Goal: Task Accomplishment & Management: Complete application form

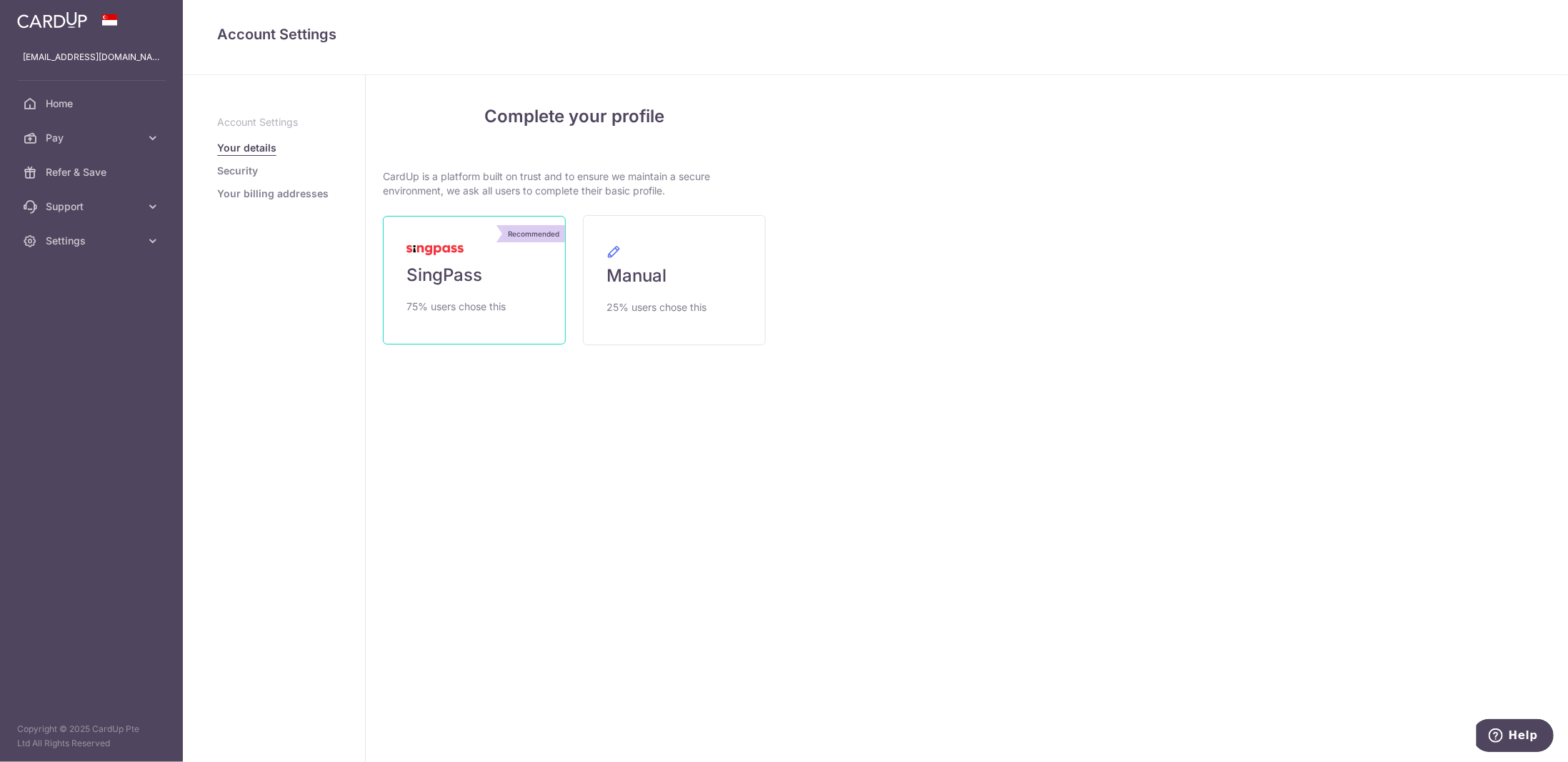
click at [447, 285] on span "SingPass" at bounding box center [444, 275] width 76 height 22
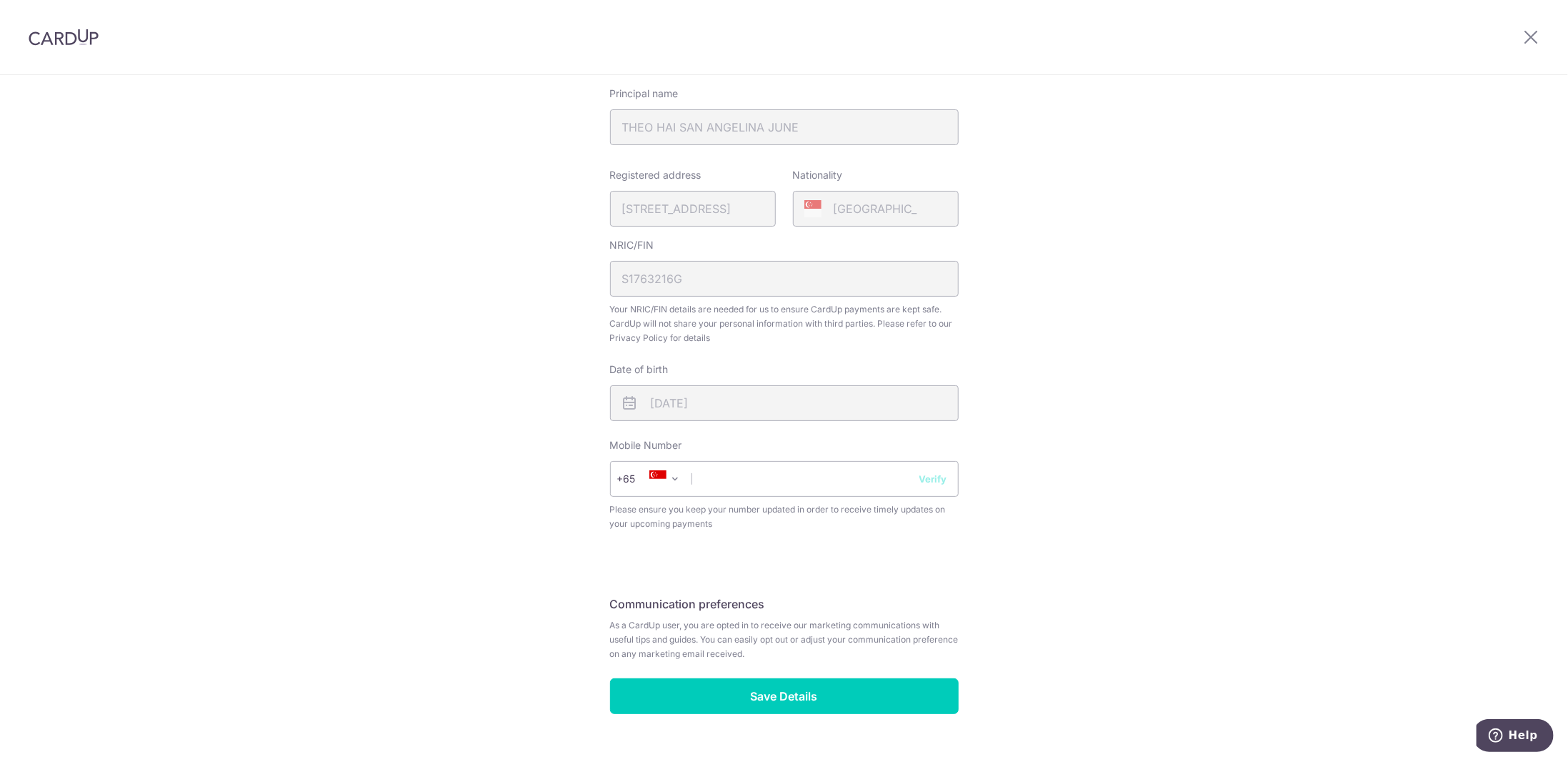
scroll to position [286, 0]
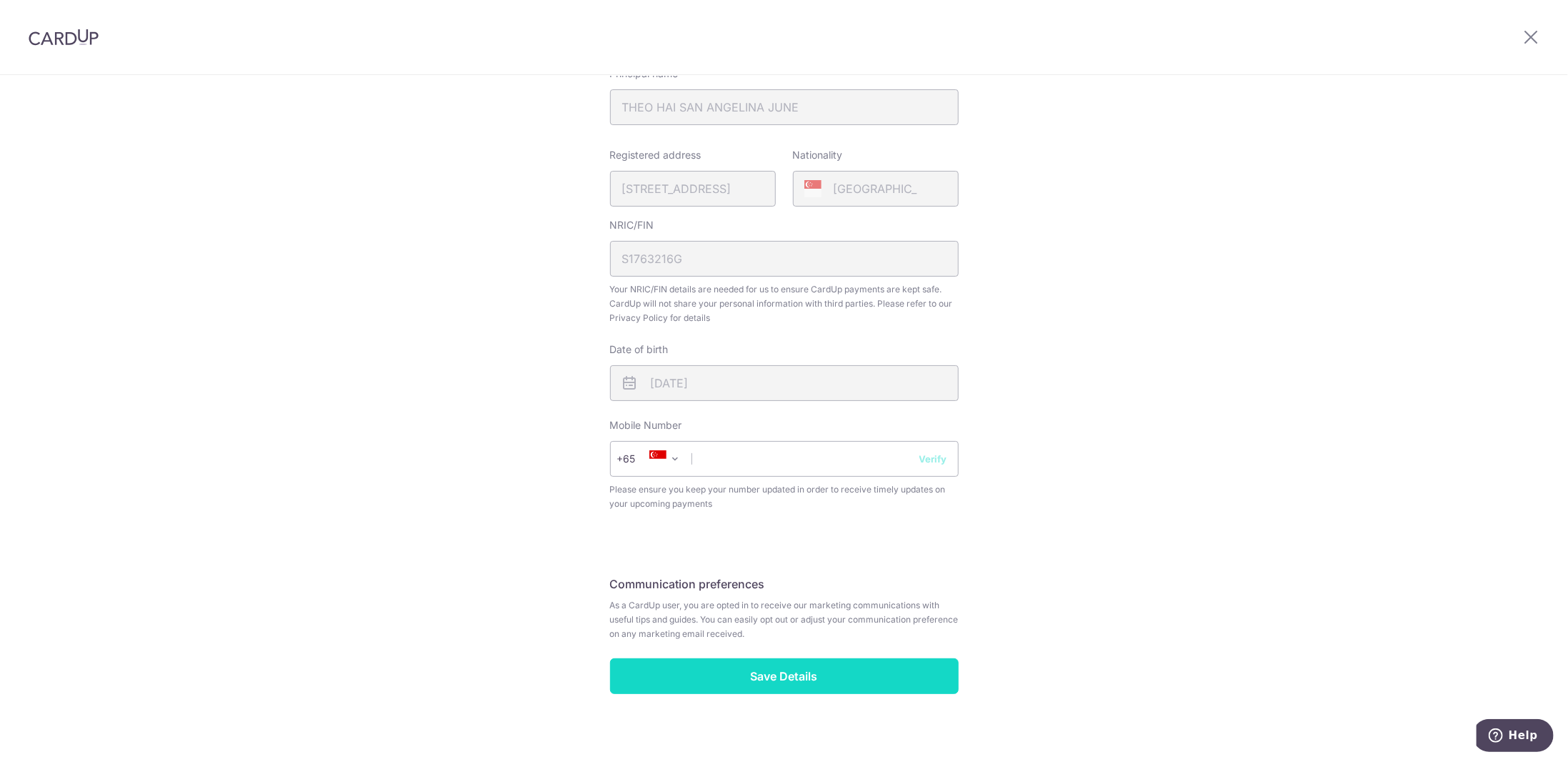
click at [785, 660] on input "Save Details" at bounding box center [784, 676] width 348 height 35
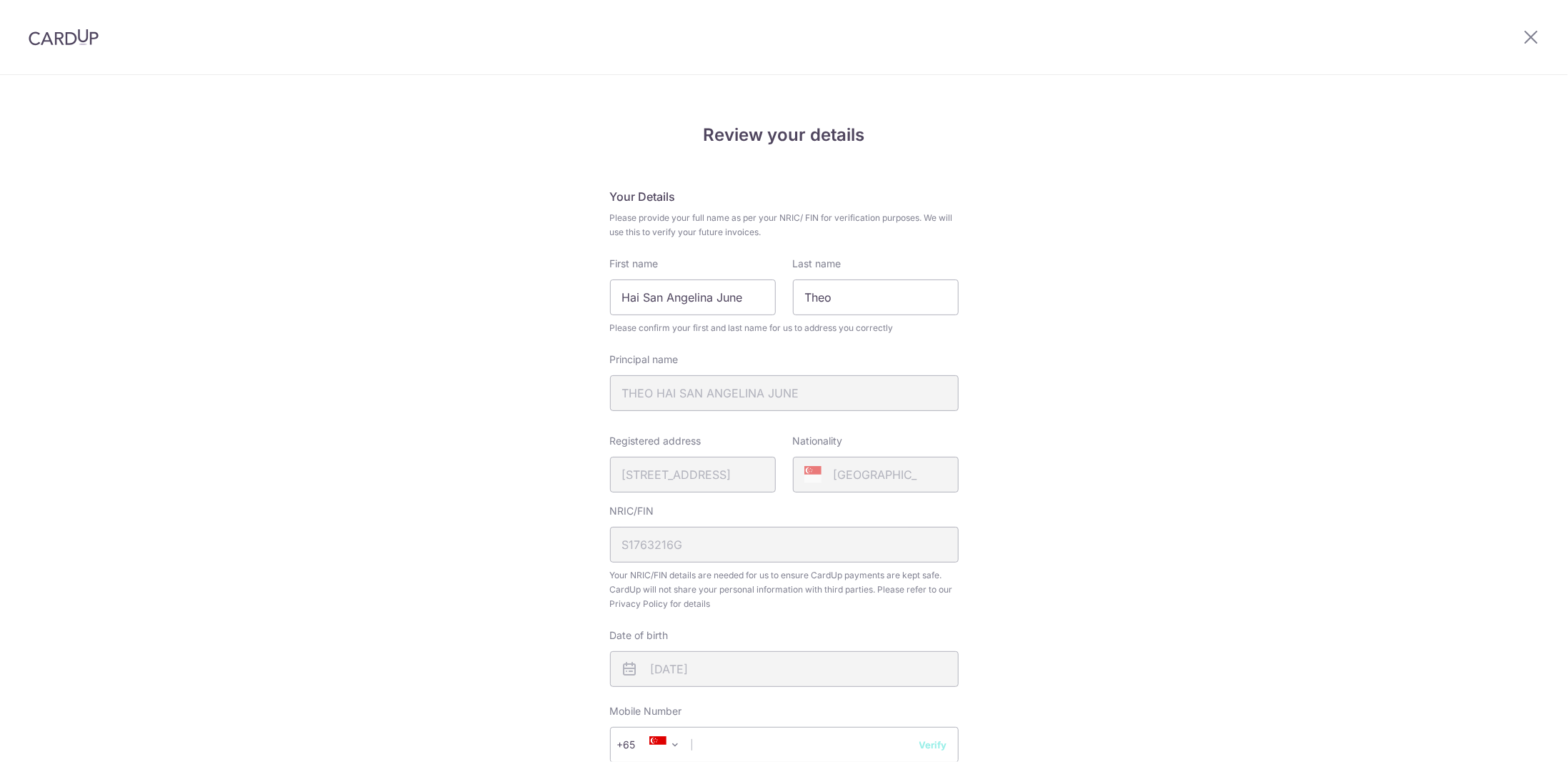
scroll to position [243, 0]
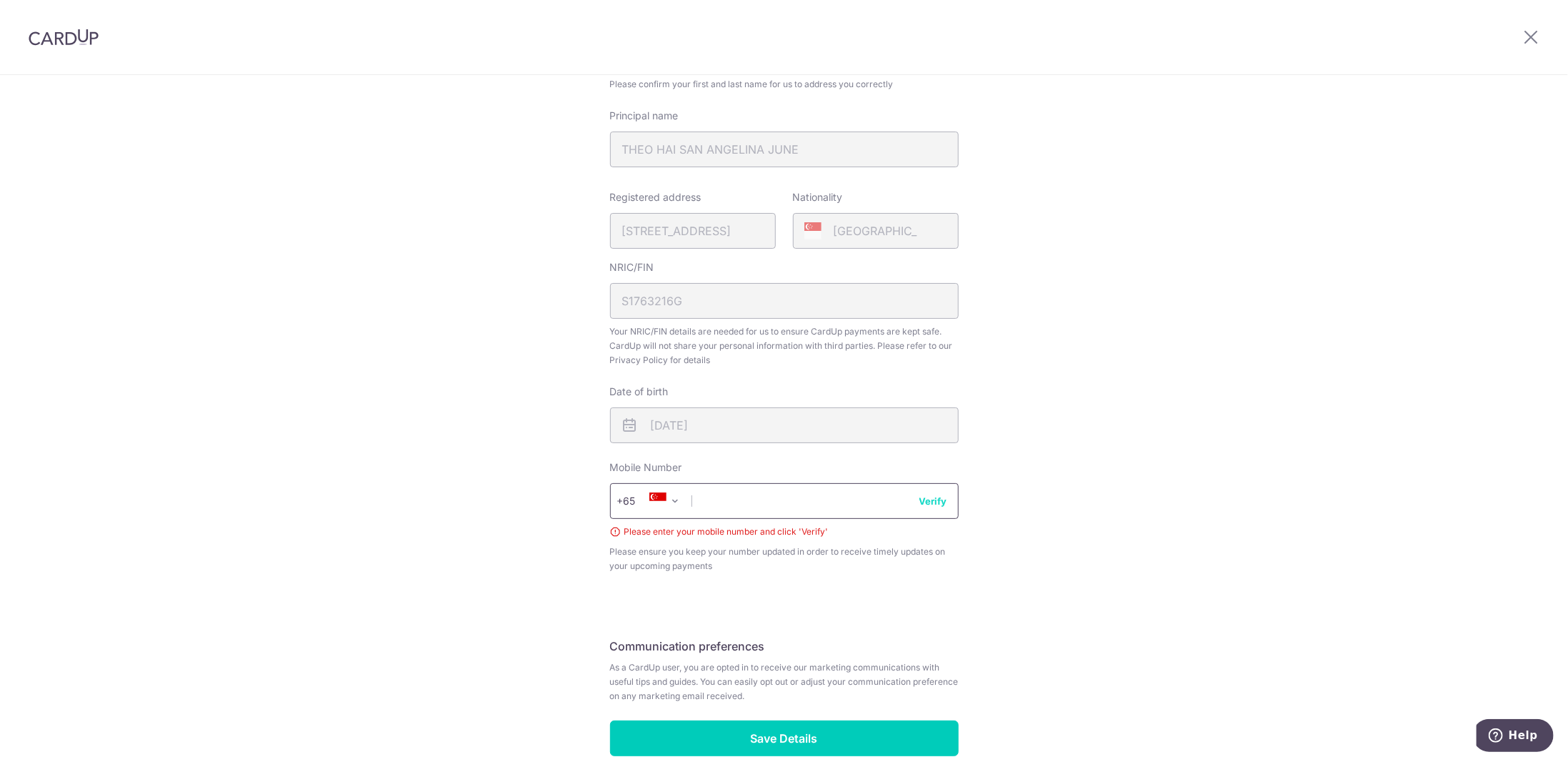
click at [727, 488] on input "text" at bounding box center [784, 501] width 348 height 35
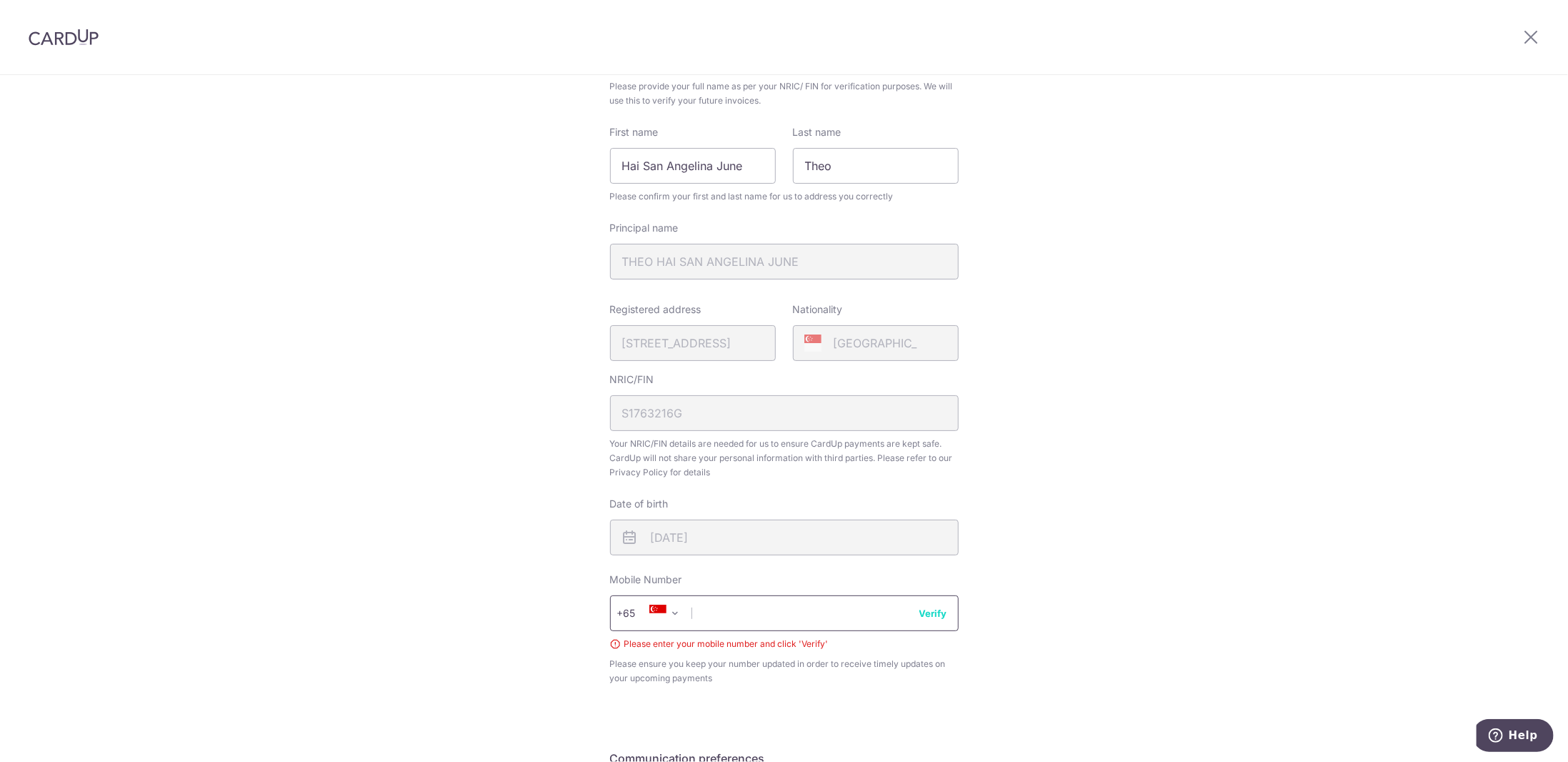
scroll to position [214, 0]
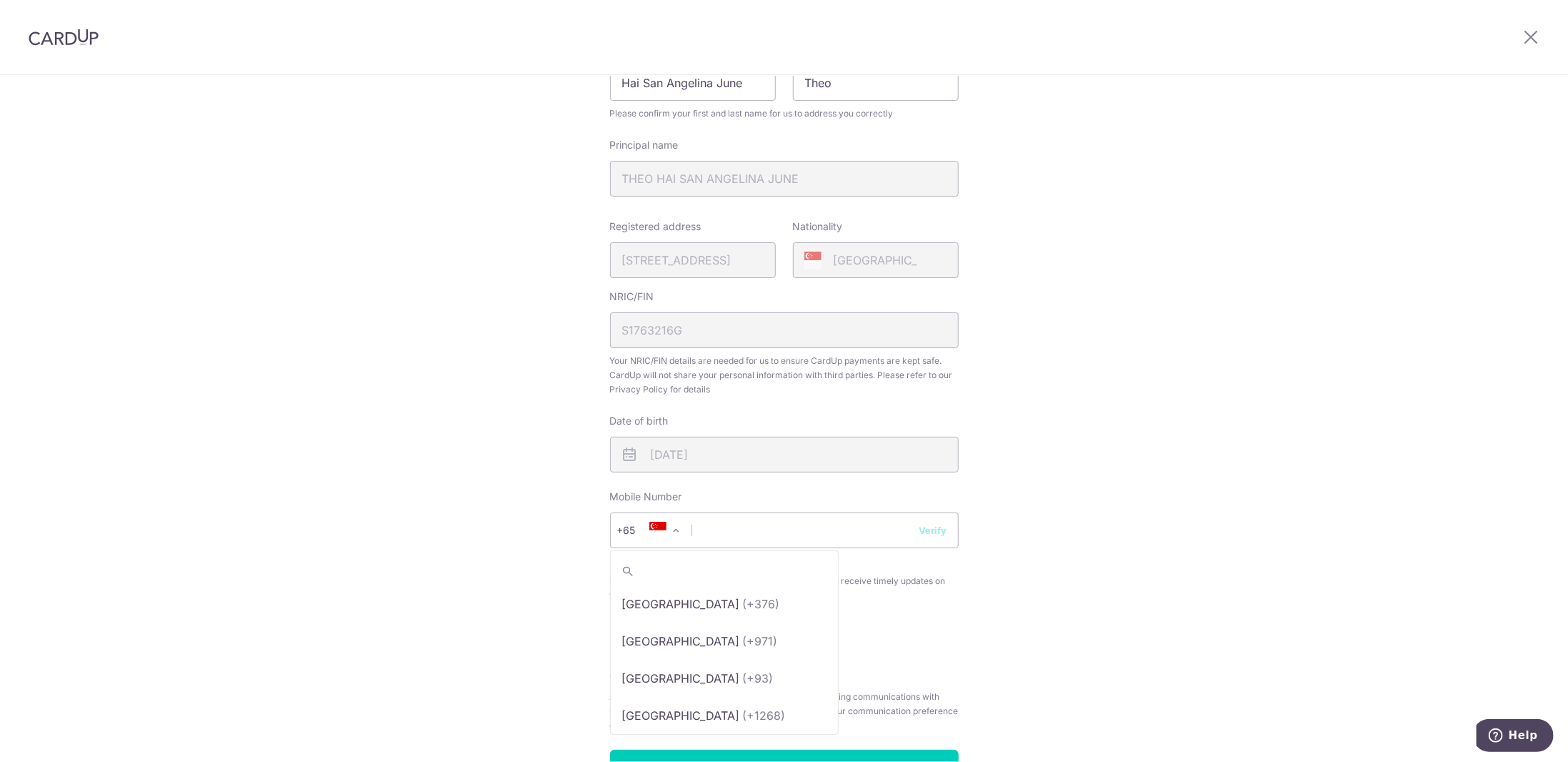
click at [619, 534] on span "+65" at bounding box center [636, 530] width 39 height 17
click at [661, 579] on input "search" at bounding box center [724, 570] width 227 height 28
type input "united st"
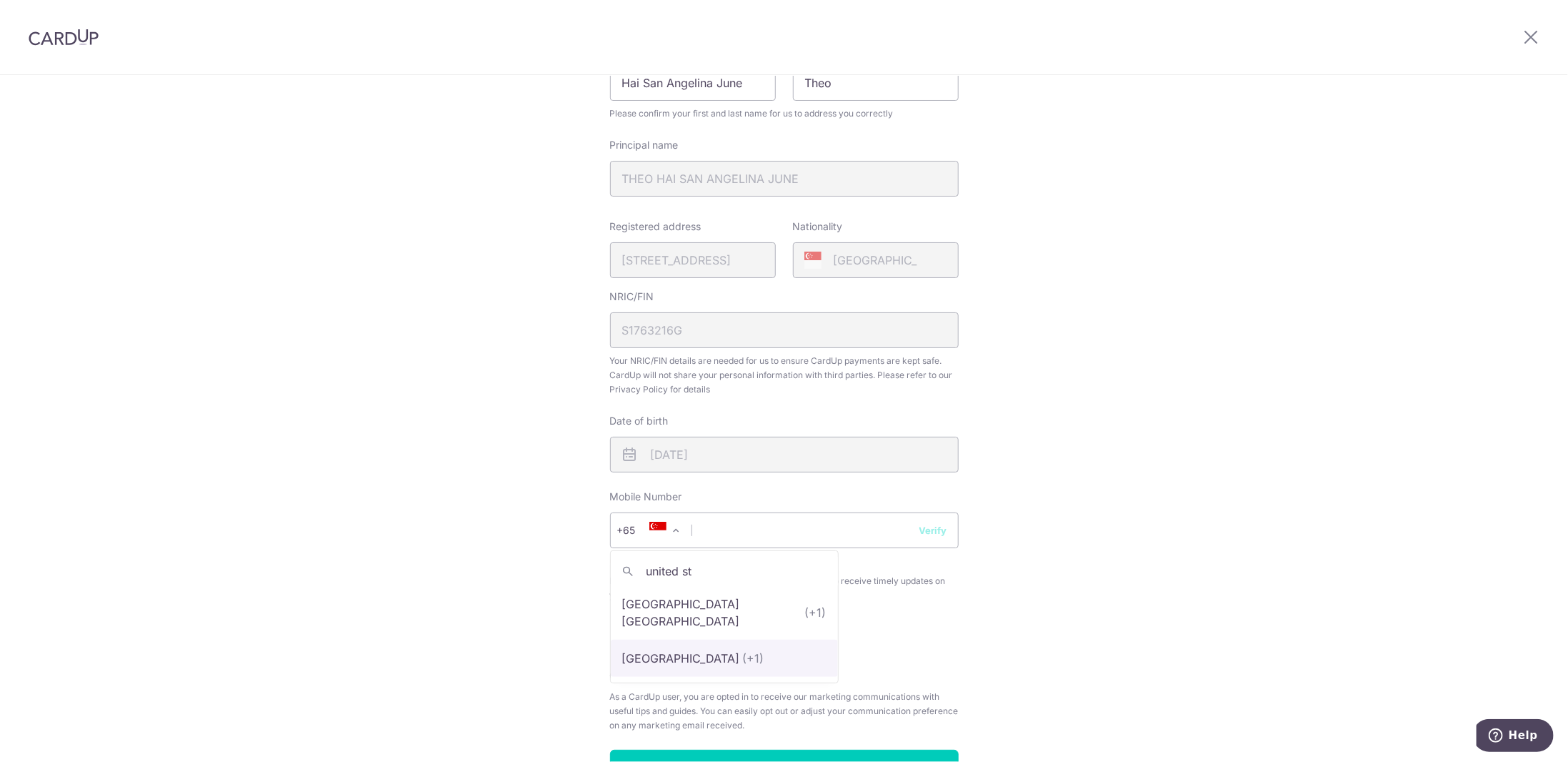
select select "233"
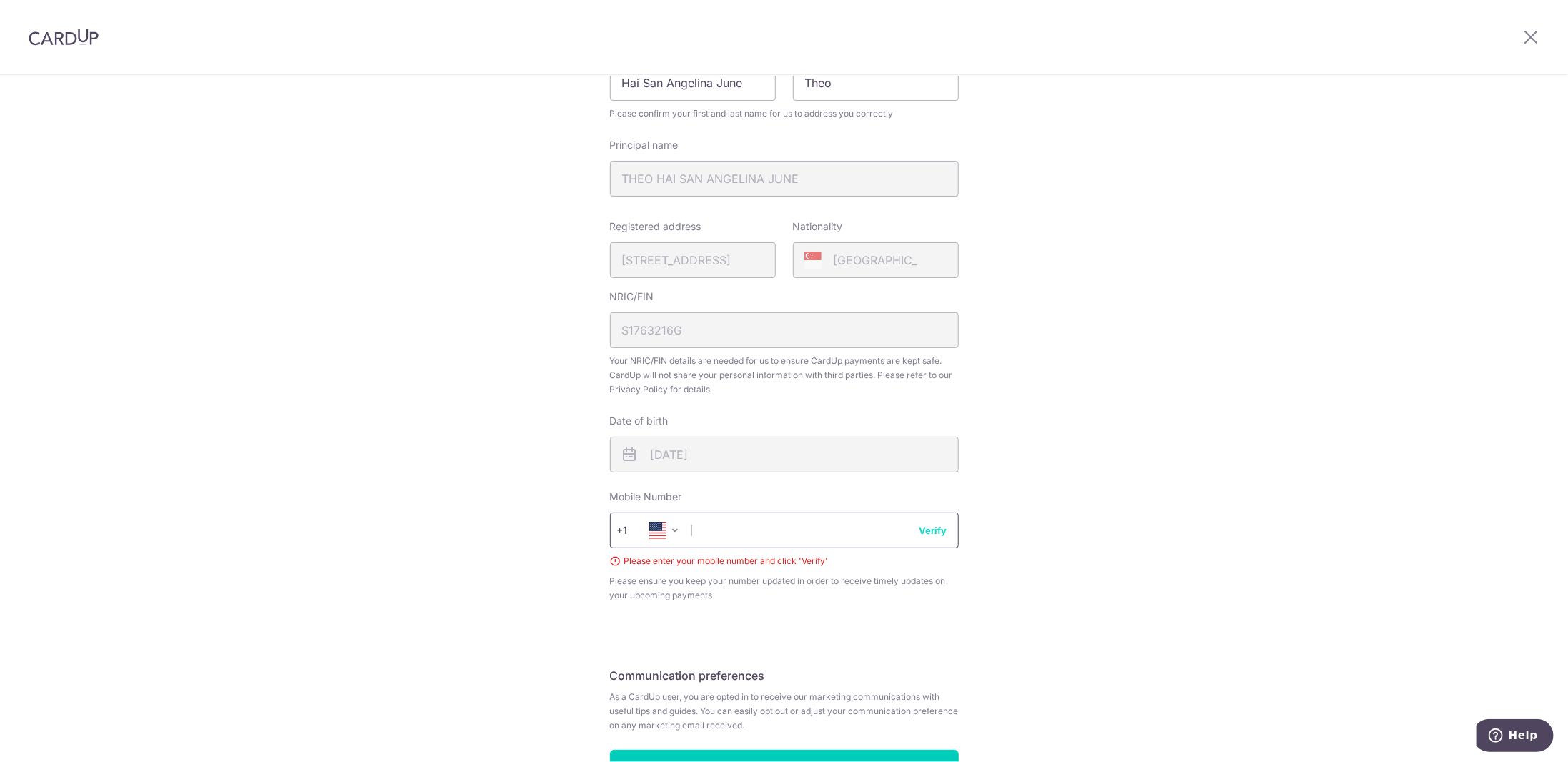
click at [750, 531] on input "text" at bounding box center [784, 530] width 348 height 35
type input "9295155355"
click at [925, 529] on button "Verify" at bounding box center [933, 530] width 28 height 15
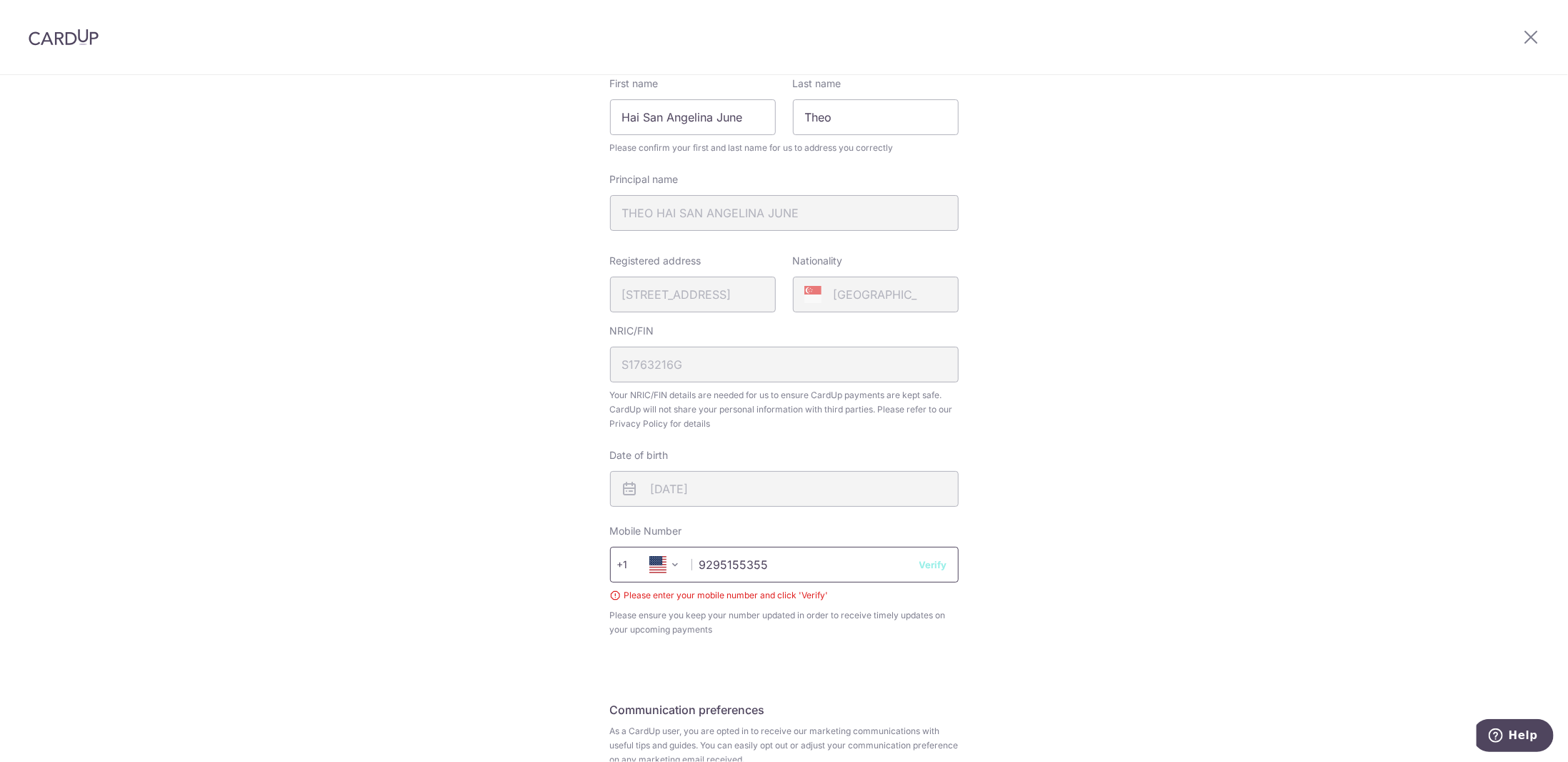
scroll to position [286, 0]
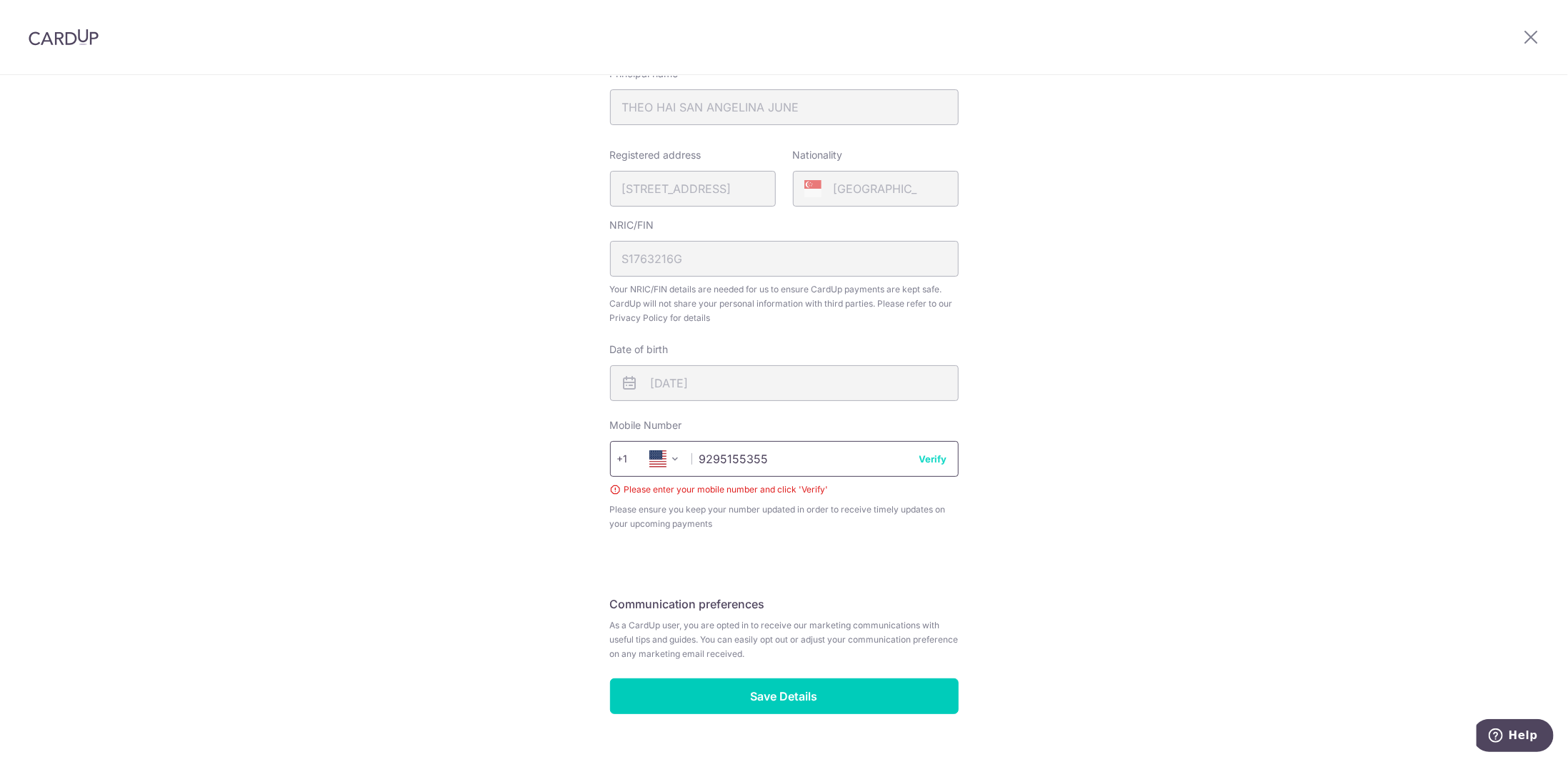
click at [783, 472] on input "9295155355" at bounding box center [784, 458] width 348 height 35
click at [924, 459] on button "Verify" at bounding box center [933, 458] width 28 height 15
click at [849, 458] on input "9295155355" at bounding box center [784, 458] width 348 height 35
click at [610, 454] on span "+1" at bounding box center [650, 459] width 82 height 35
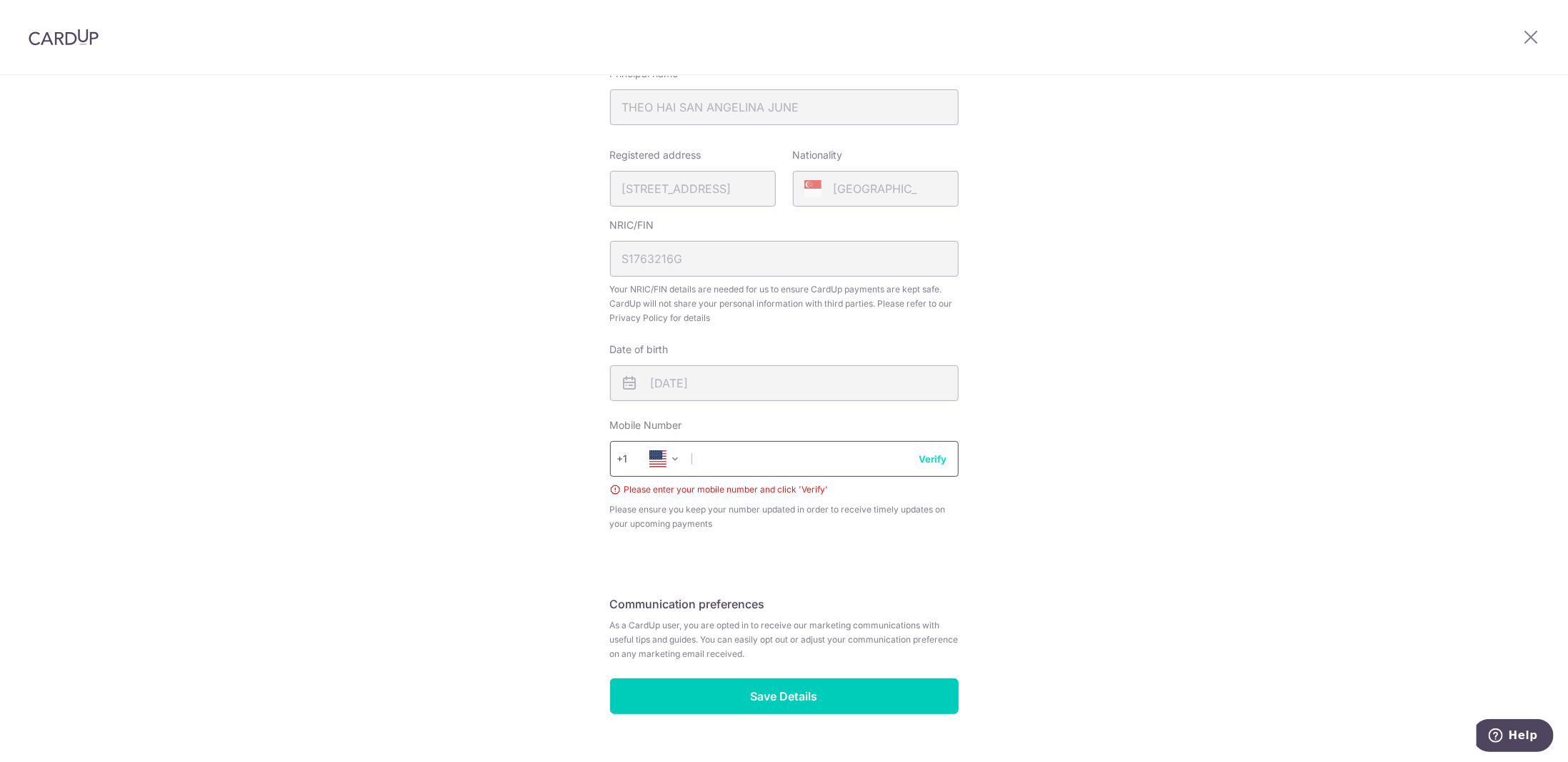
click at [755, 458] on input "text" at bounding box center [784, 458] width 348 height 35
type input "3324564567"
click at [930, 462] on button "Verify" at bounding box center [933, 458] width 28 height 15
click at [632, 468] on span "+1" at bounding box center [650, 459] width 82 height 35
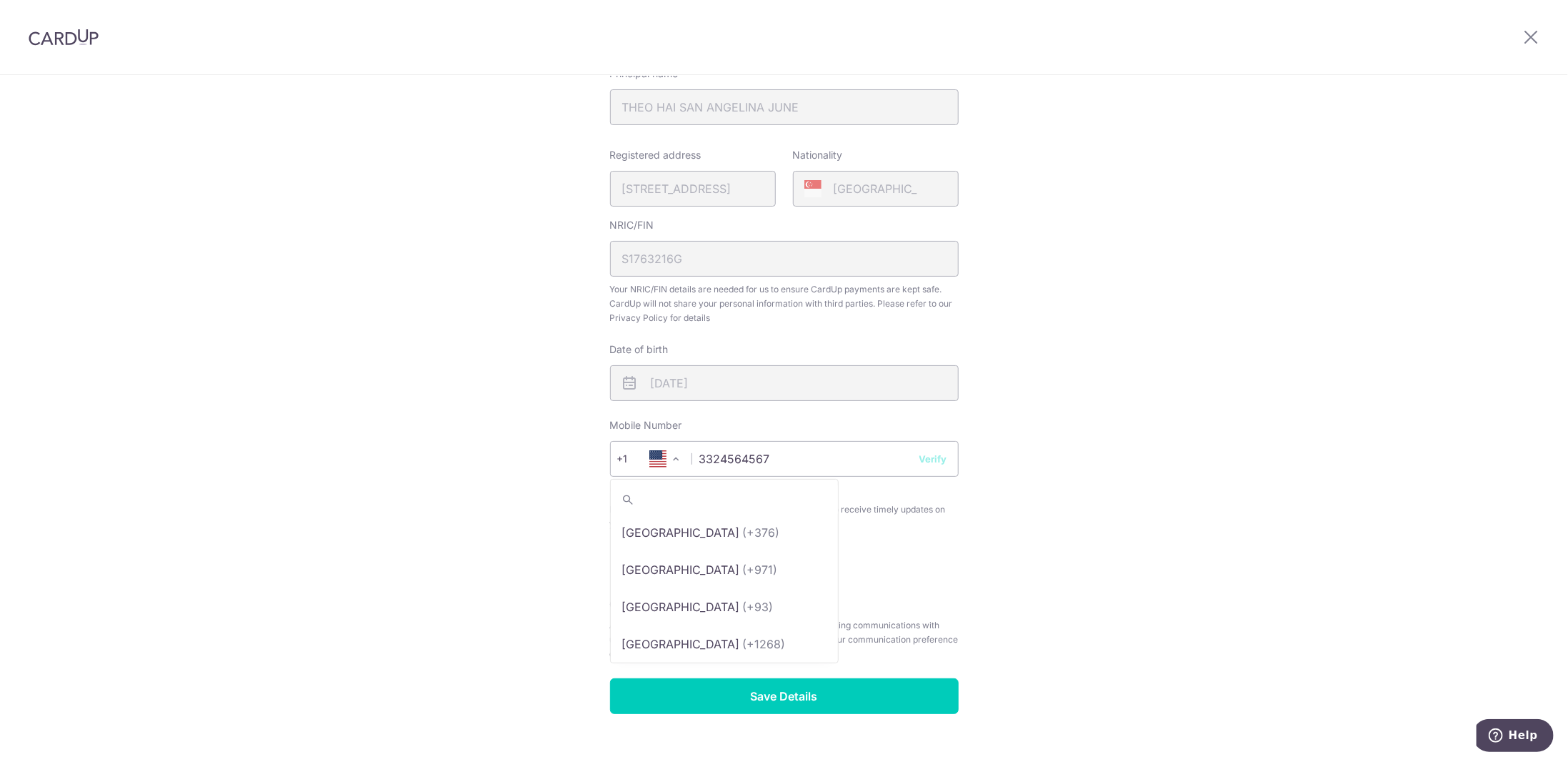
click at [667, 457] on span at bounding box center [675, 459] width 17 height 17
type input "singa"
select select "199"
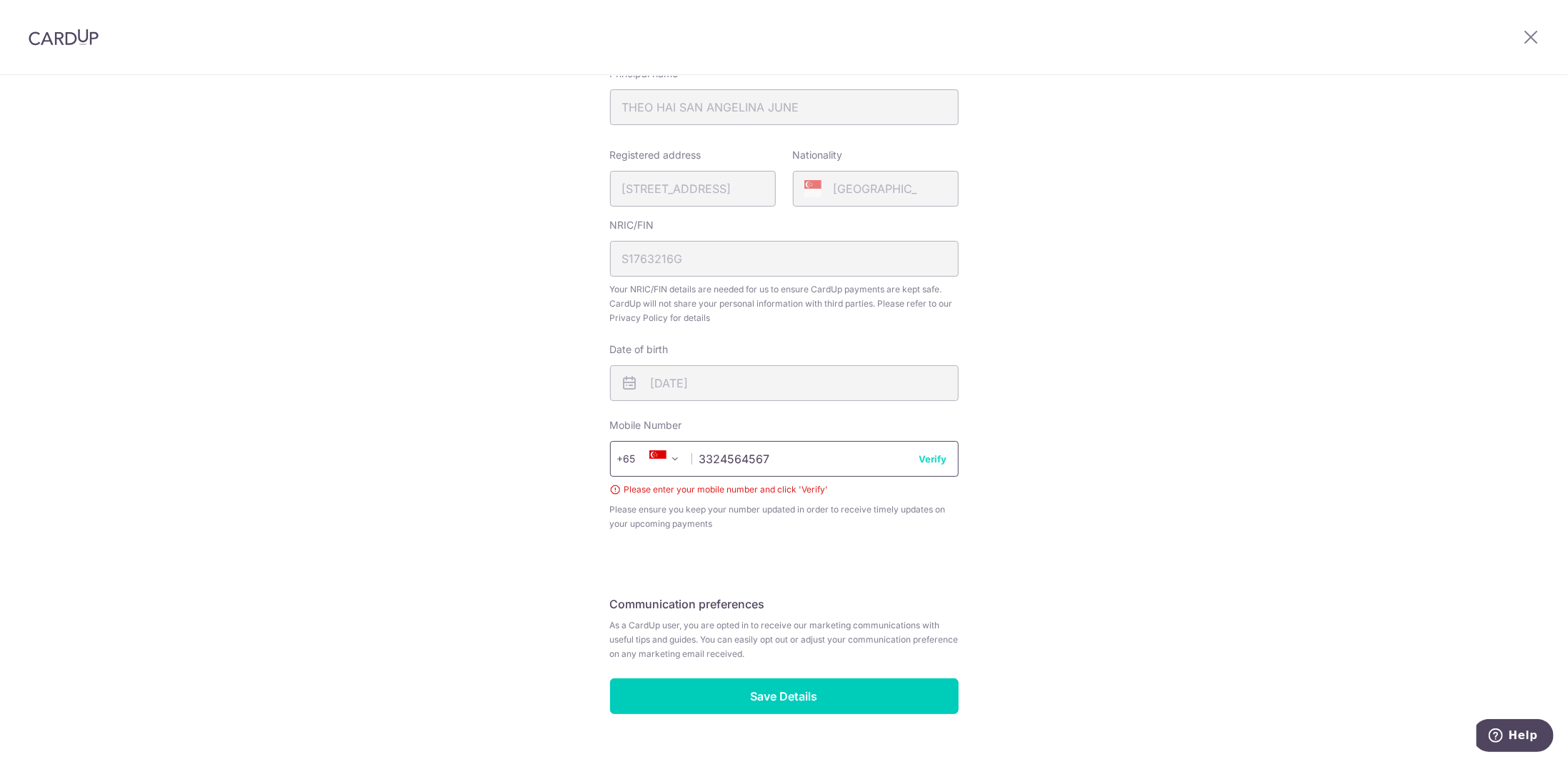
click at [737, 453] on input "3324564567" at bounding box center [784, 458] width 348 height 35
drag, startPoint x: 511, startPoint y: 450, endPoint x: 629, endPoint y: 458, distance: 118.3
click at [511, 450] on div "Review your details Your Details Please provide your full name as per your NRIC…" at bounding box center [784, 292] width 1568 height 1003
click at [724, 463] on input "3324564567" at bounding box center [784, 458] width 348 height 35
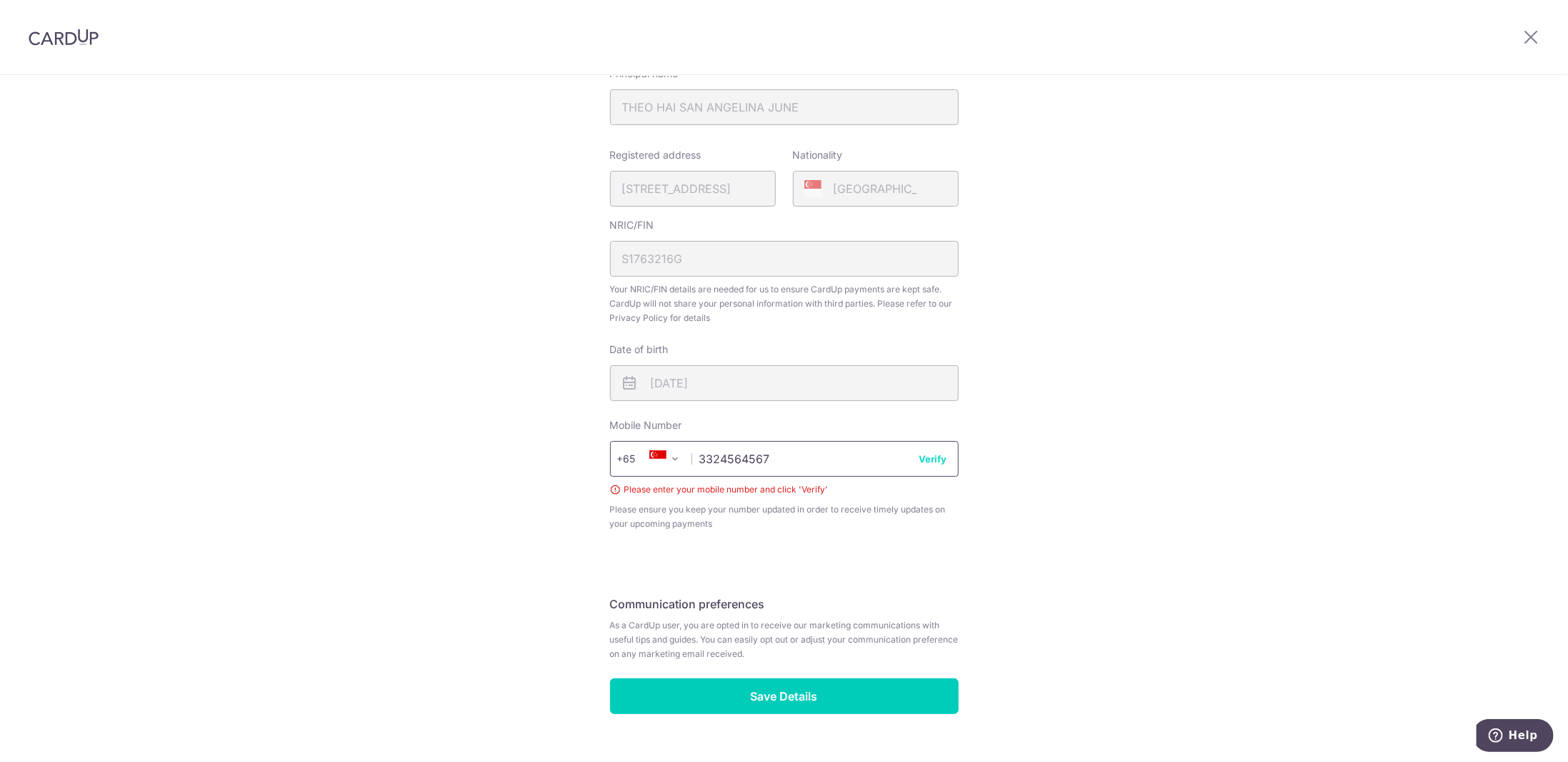
click at [724, 463] on input "3324564567" at bounding box center [784, 458] width 348 height 35
paste input "88196842"
type input "88196842"
click at [942, 463] on button "Verify" at bounding box center [933, 458] width 28 height 15
click at [930, 464] on button "Verify" at bounding box center [933, 458] width 28 height 15
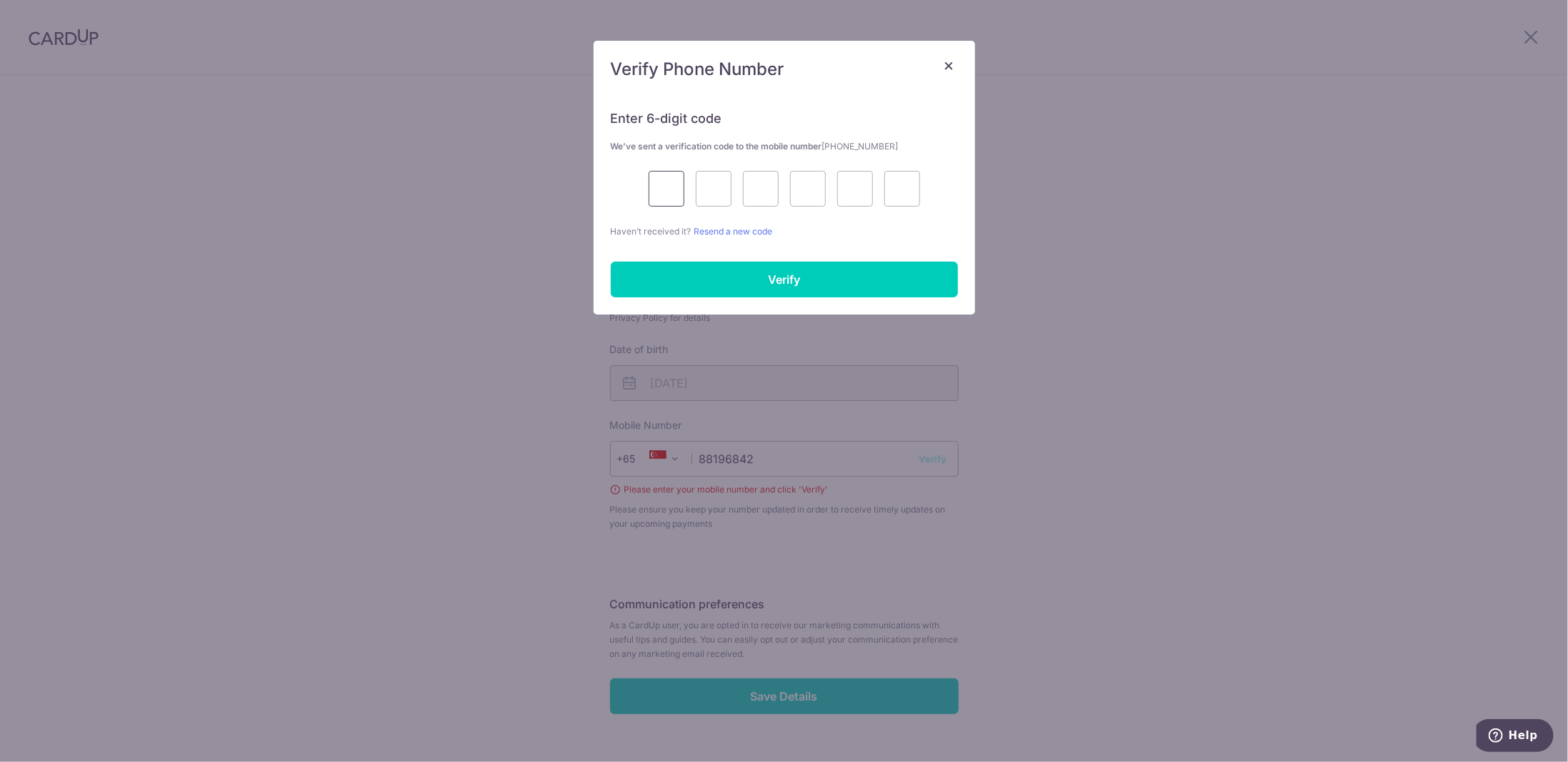
click at [662, 180] on input "text" at bounding box center [666, 188] width 35 height 35
click at [951, 60] on span "×" at bounding box center [949, 65] width 11 height 21
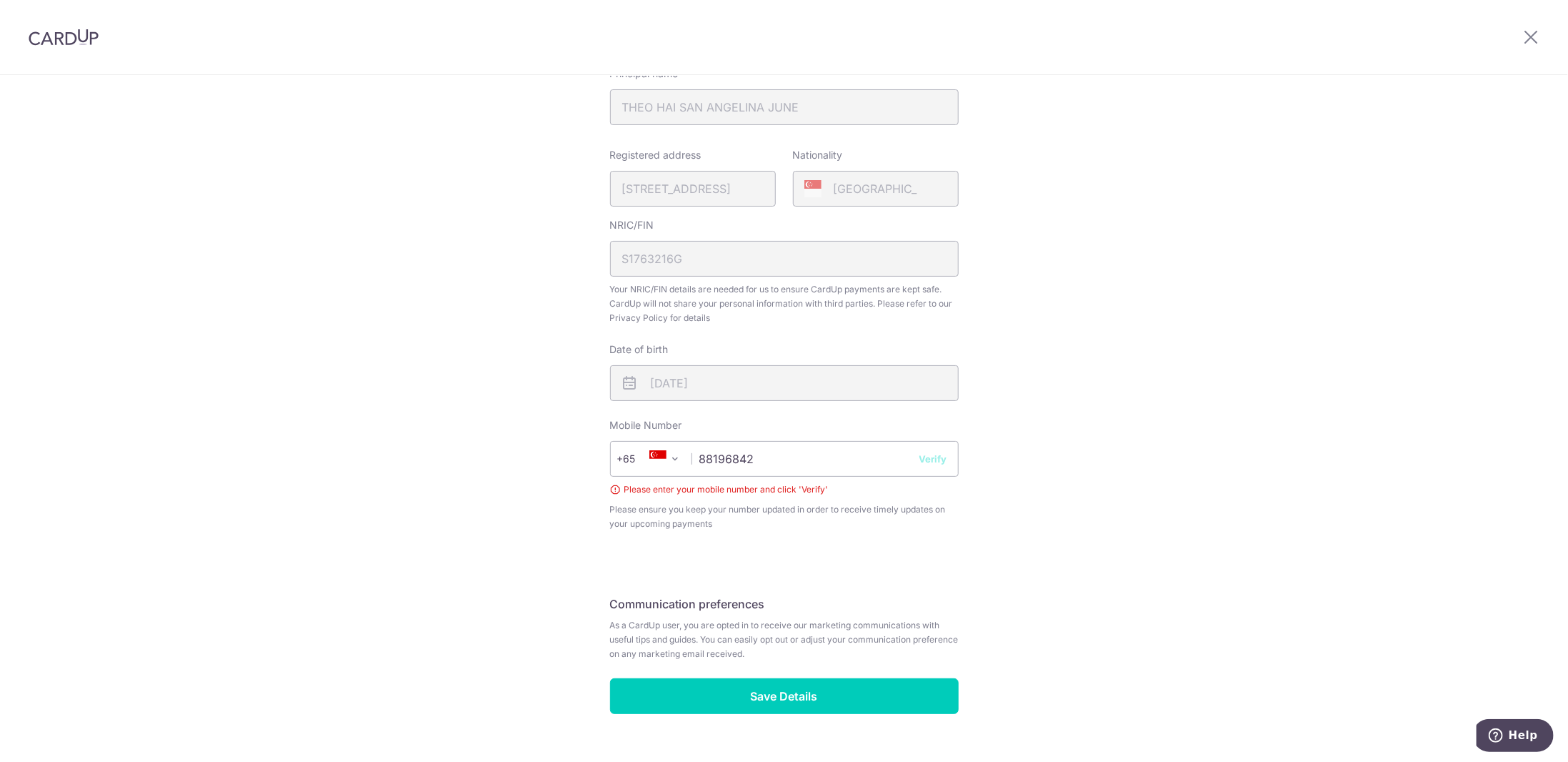
click at [644, 457] on span "+65" at bounding box center [636, 459] width 39 height 17
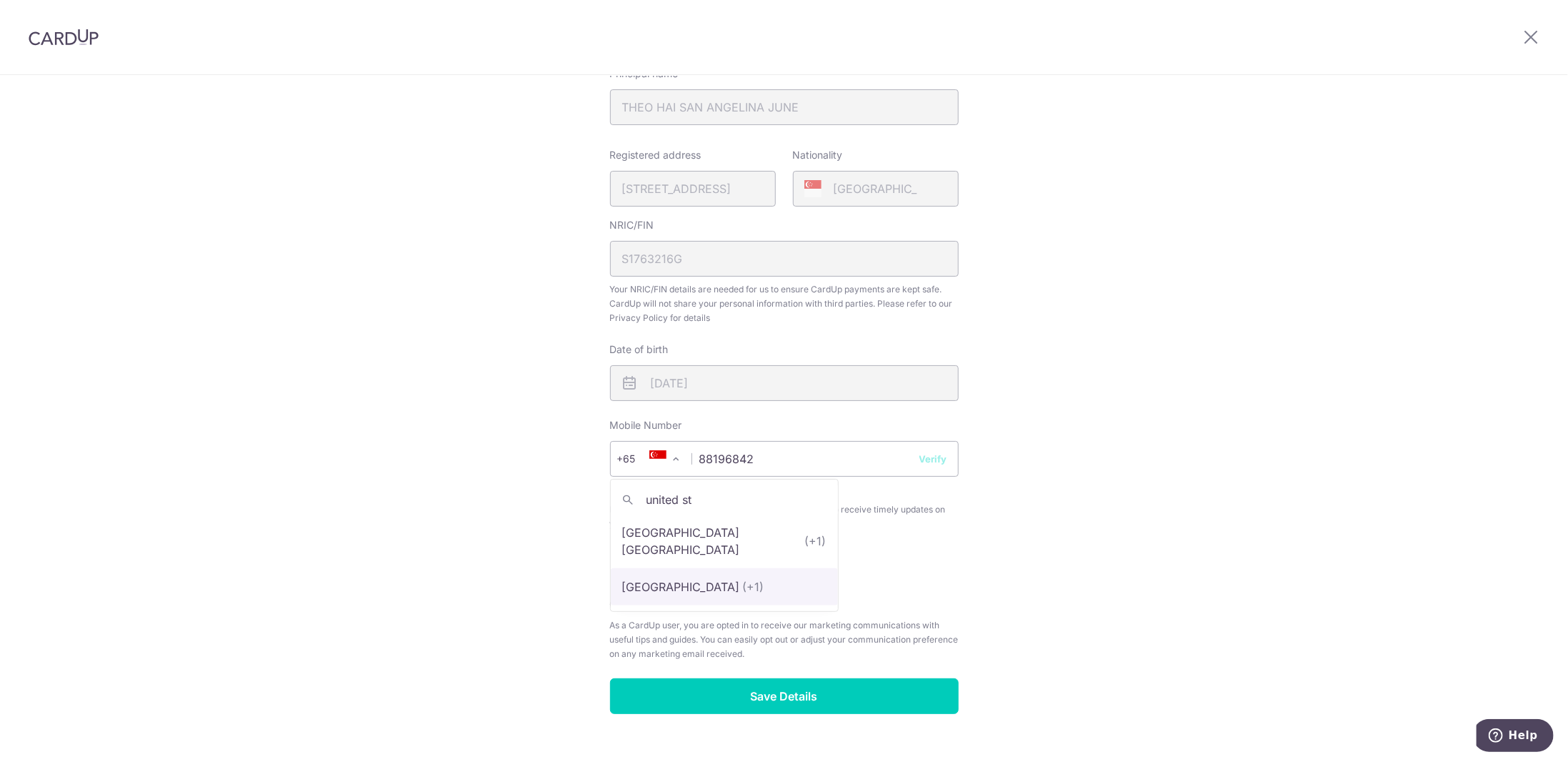
type input "united st"
select select "233"
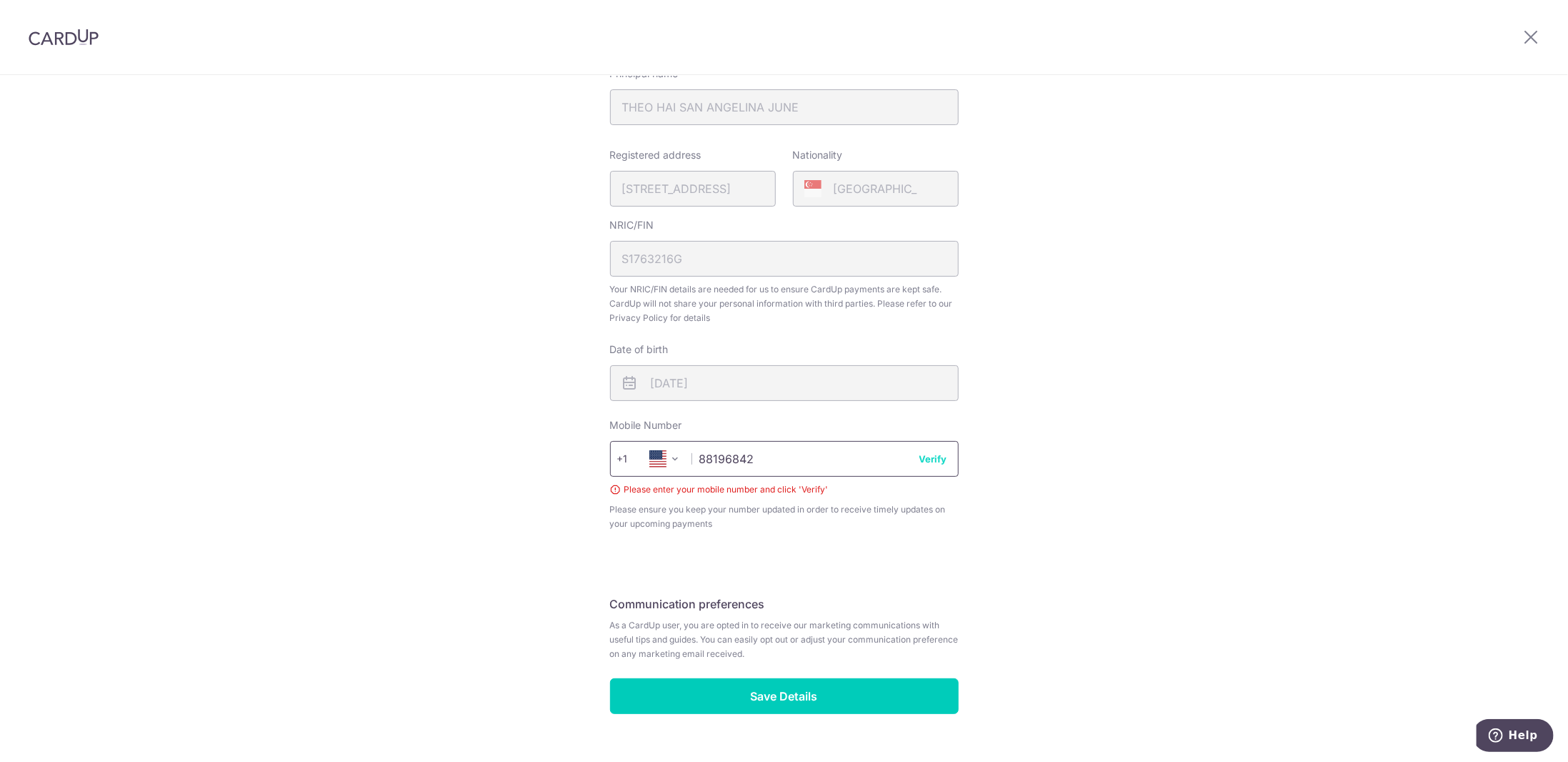
click at [742, 459] on input "88196842" at bounding box center [784, 458] width 348 height 35
click at [927, 460] on button "Verify" at bounding box center [933, 458] width 28 height 15
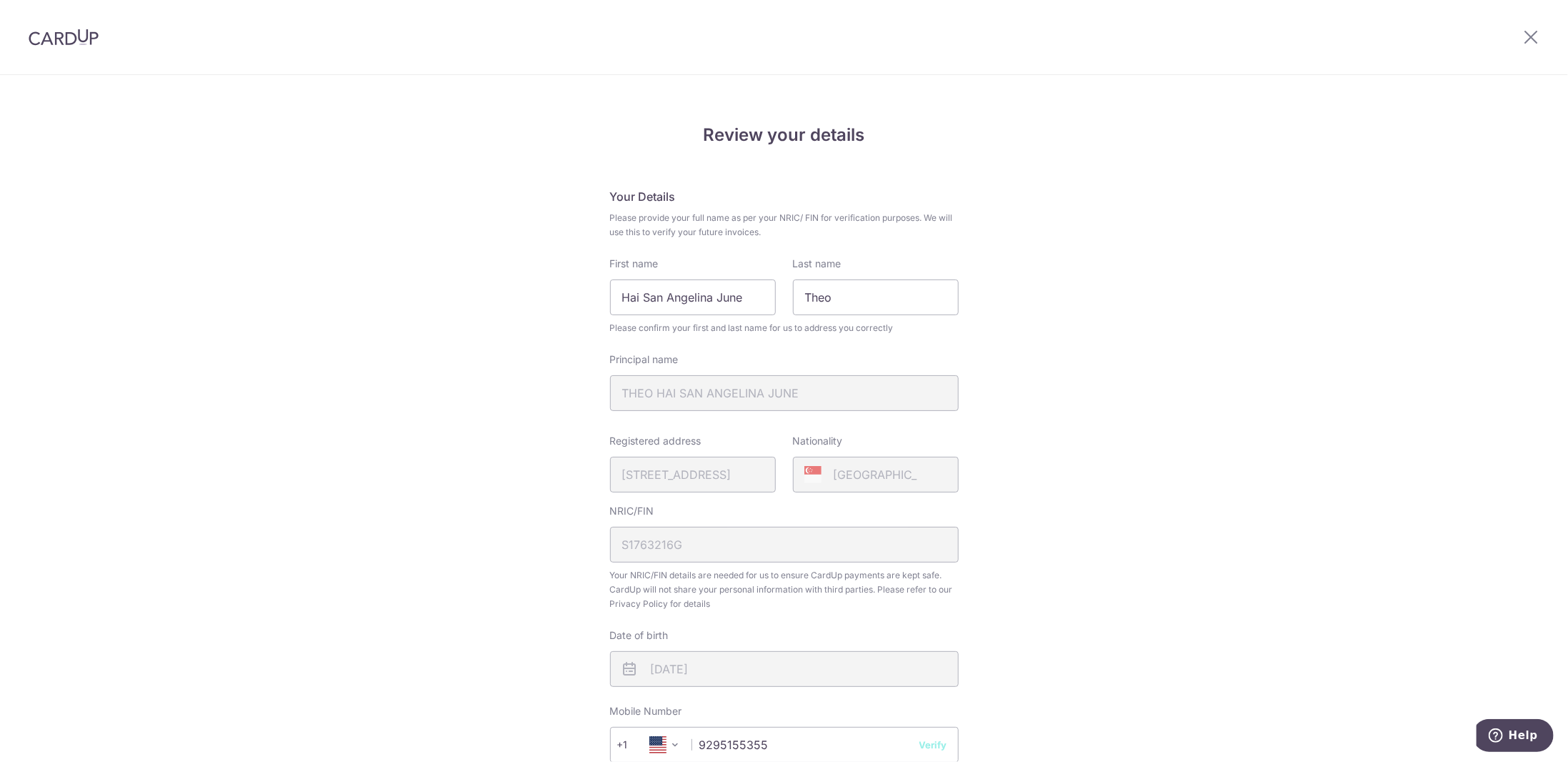
scroll to position [286, 0]
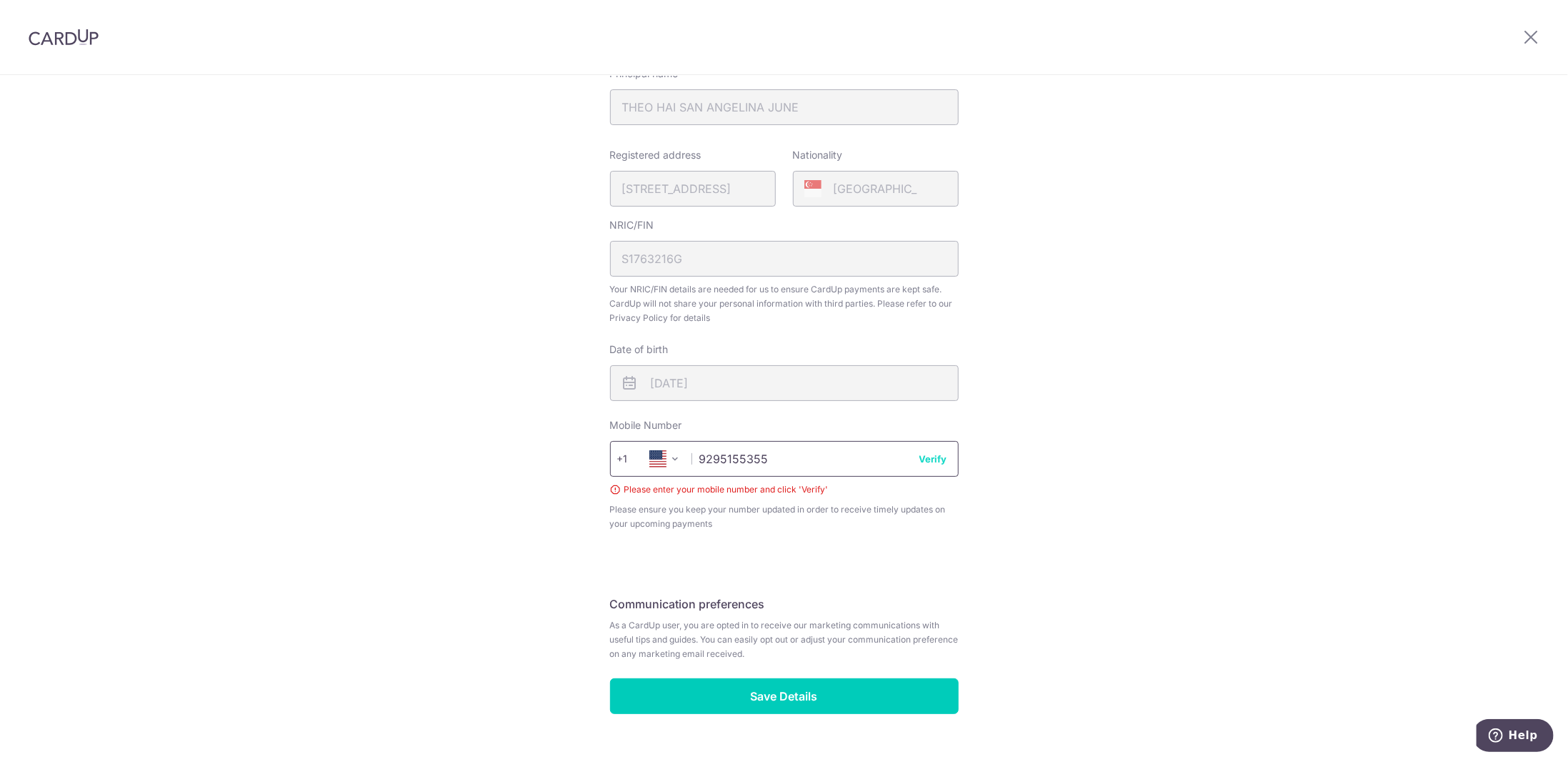
click at [832, 467] on input "9295155355" at bounding box center [784, 458] width 348 height 35
click at [931, 459] on button "Verify" at bounding box center [933, 458] width 28 height 15
click at [831, 459] on input "9295155355" at bounding box center [784, 458] width 348 height 35
click at [580, 451] on div "Review your details Your Details Please provide your full name as per your NRIC…" at bounding box center [784, 292] width 1568 height 1003
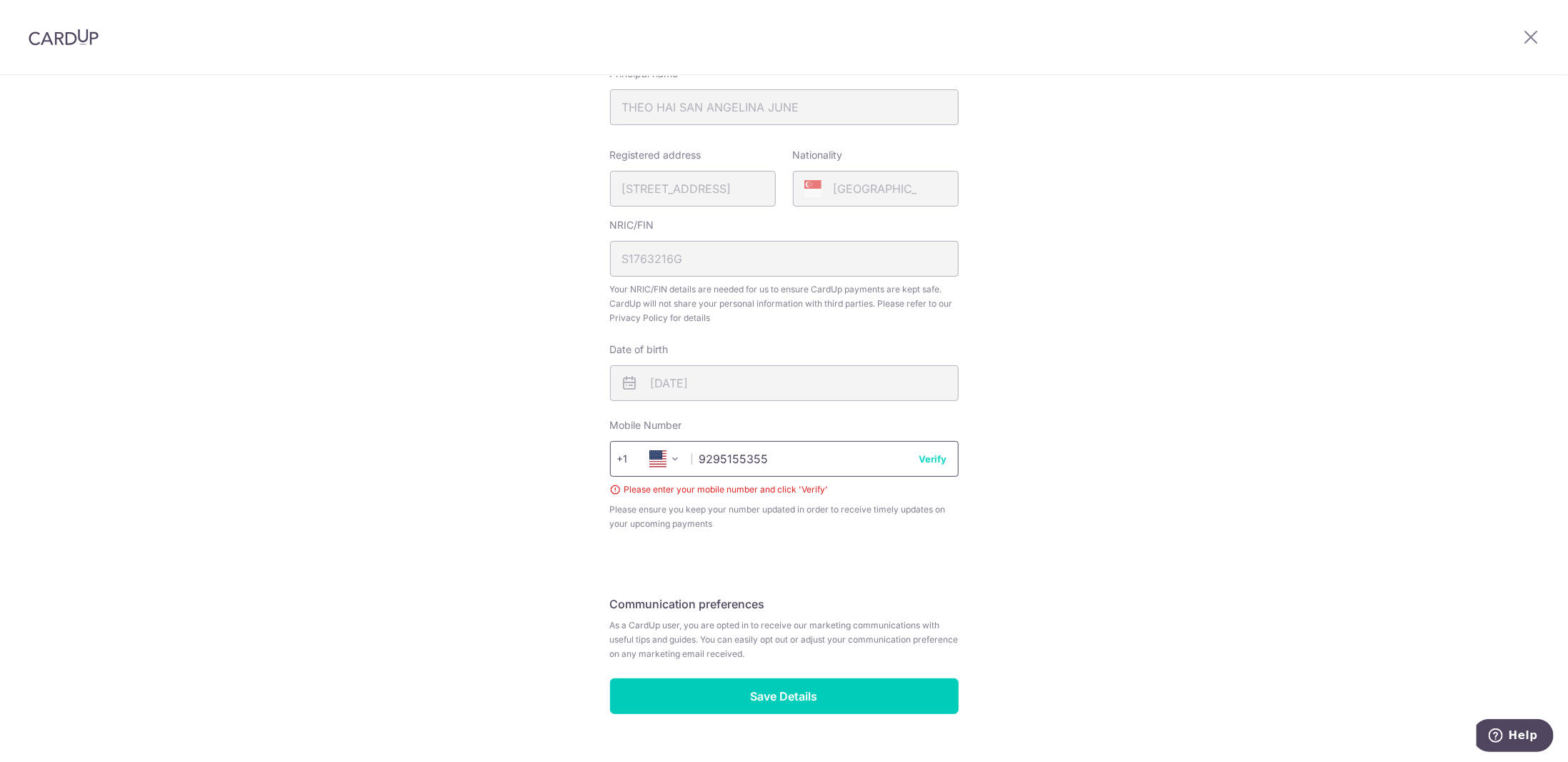
click at [740, 457] on input "9295155355" at bounding box center [784, 458] width 348 height 35
click at [732, 457] on input "88454275" at bounding box center [784, 458] width 348 height 35
paste input "196842"
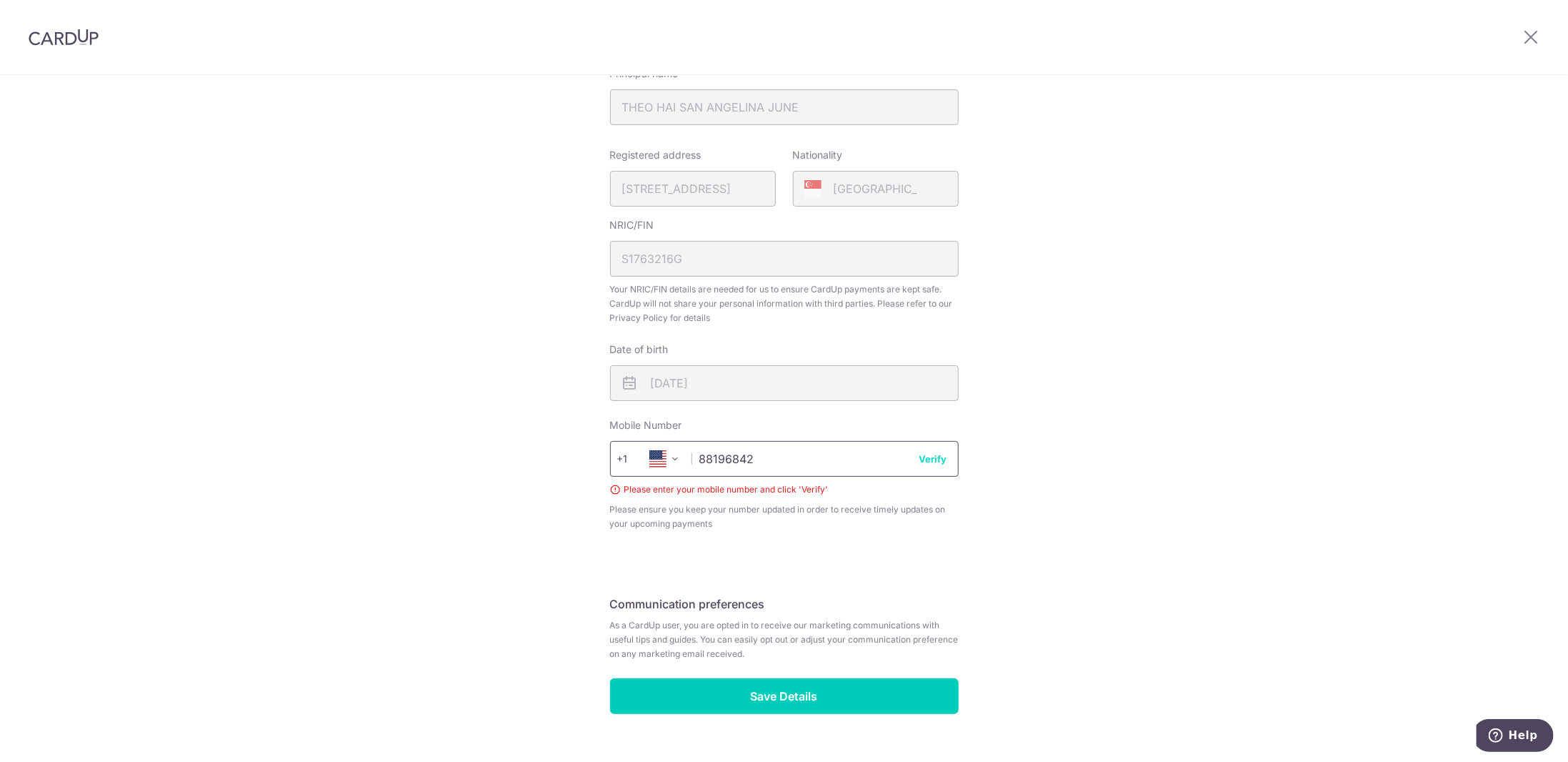
type input "88196842"
click at [938, 457] on button "Verify" at bounding box center [933, 458] width 28 height 15
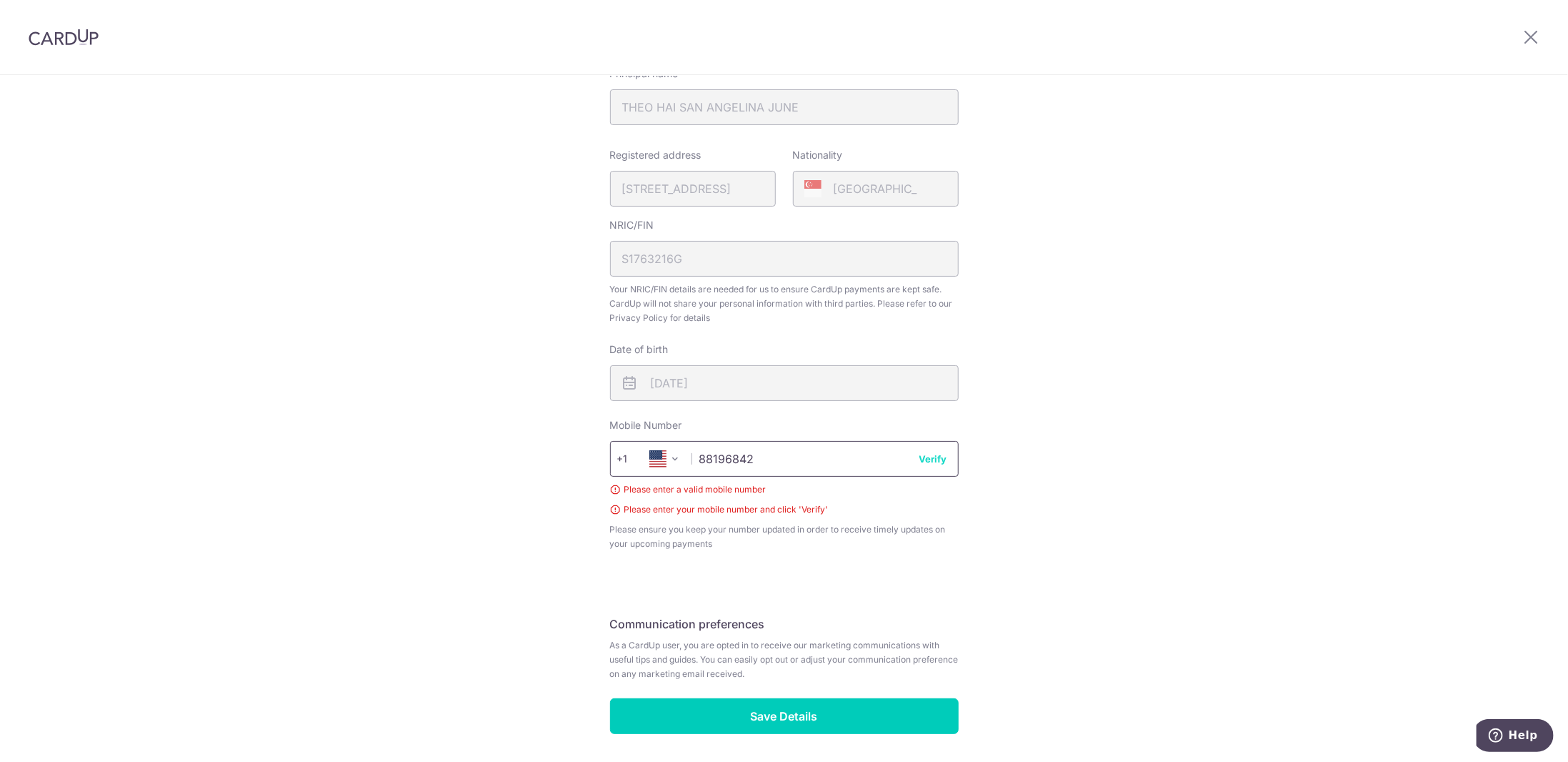
click at [733, 468] on input "88196842" at bounding box center [784, 458] width 348 height 35
click at [787, 455] on input "88196842" at bounding box center [784, 458] width 348 height 35
click at [621, 452] on span "+1" at bounding box center [636, 459] width 39 height 17
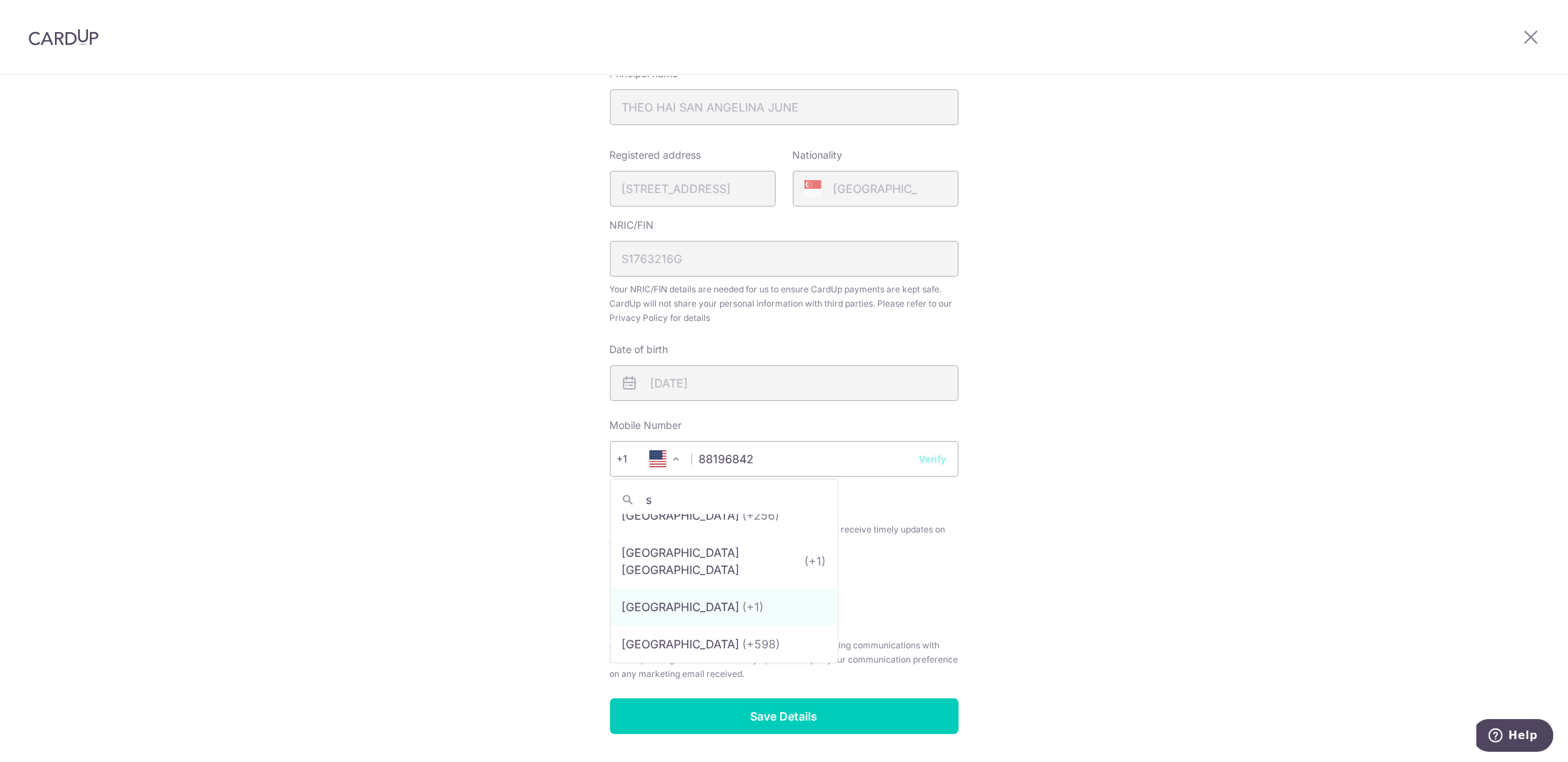
scroll to position [0, 0]
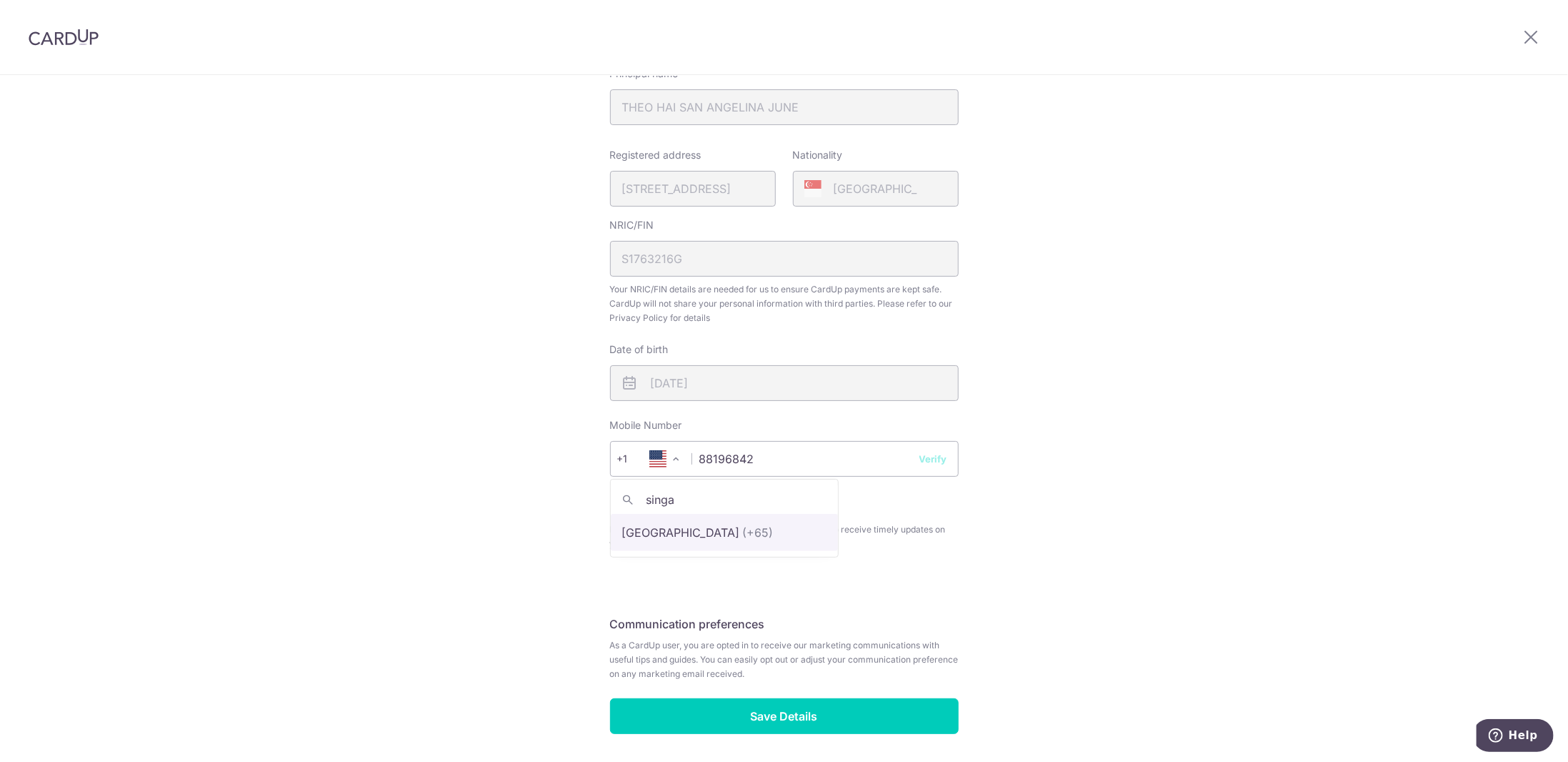
type input "singa"
select select "199"
click at [935, 457] on button "Verify" at bounding box center [933, 458] width 28 height 15
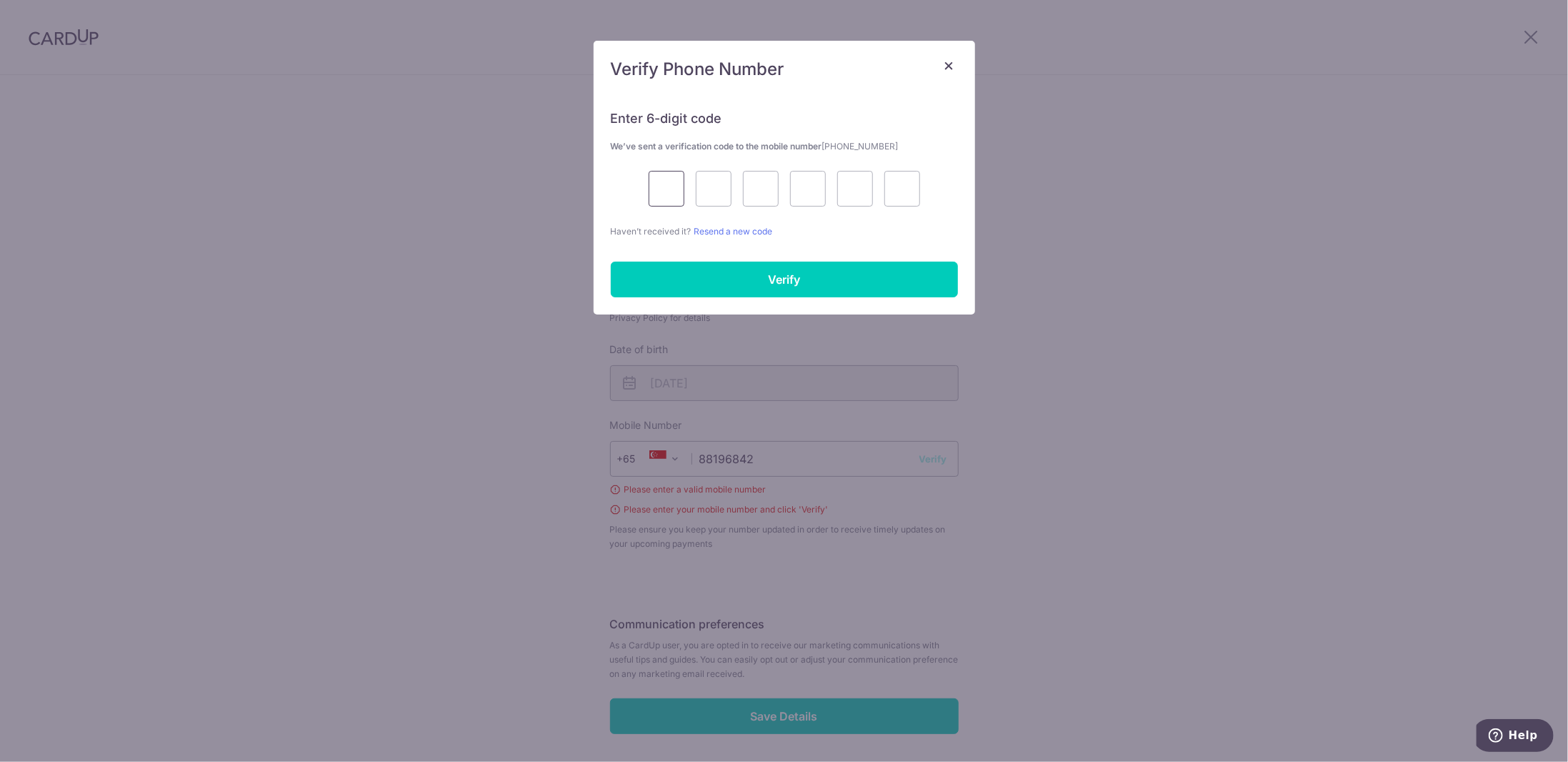
click at [666, 187] on input "text" at bounding box center [666, 188] width 35 height 35
type input "8"
click at [666, 187] on input "8" at bounding box center [666, 188] width 35 height 35
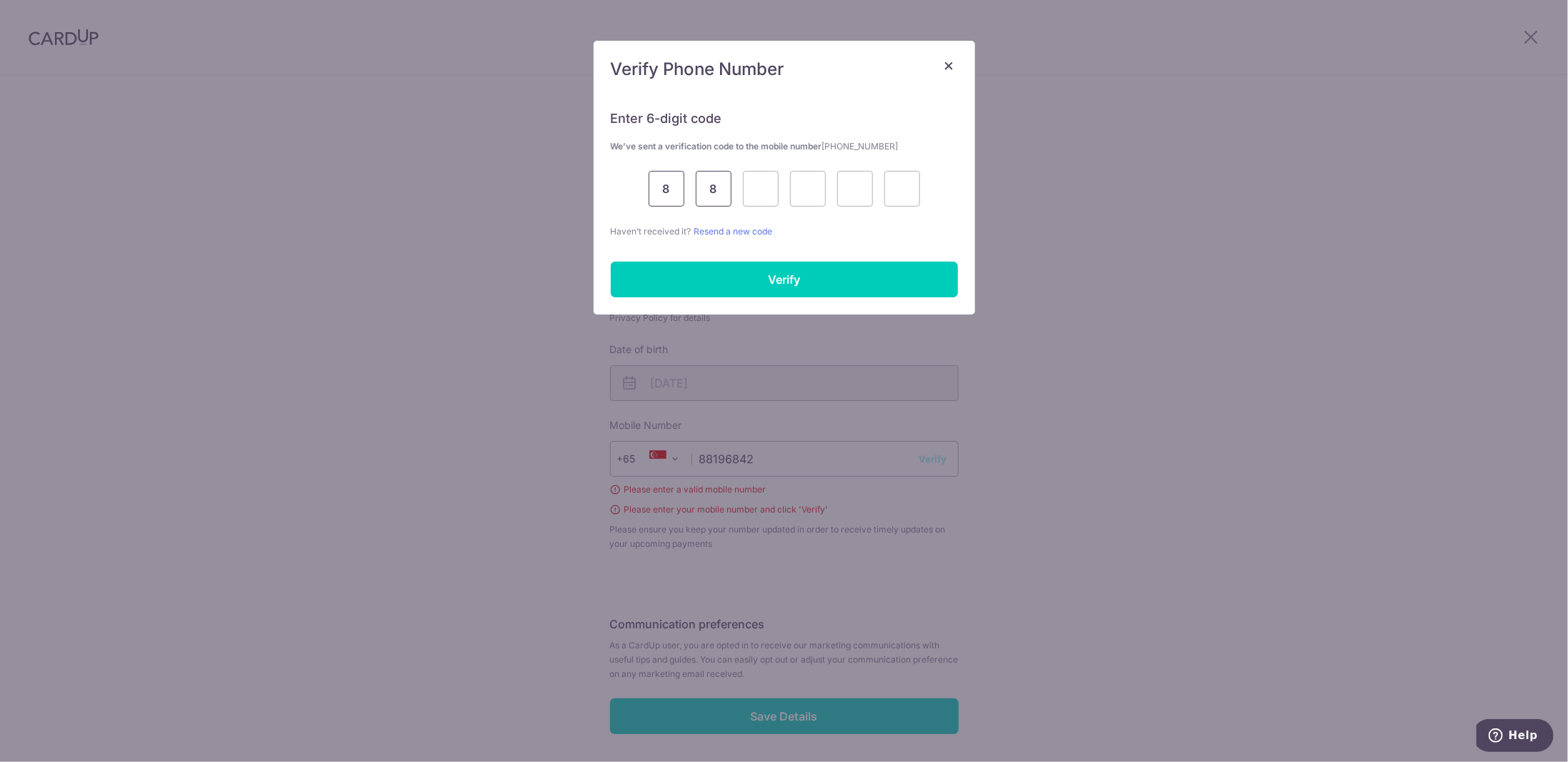
type input "5"
type input "8"
type input "7"
type input "4"
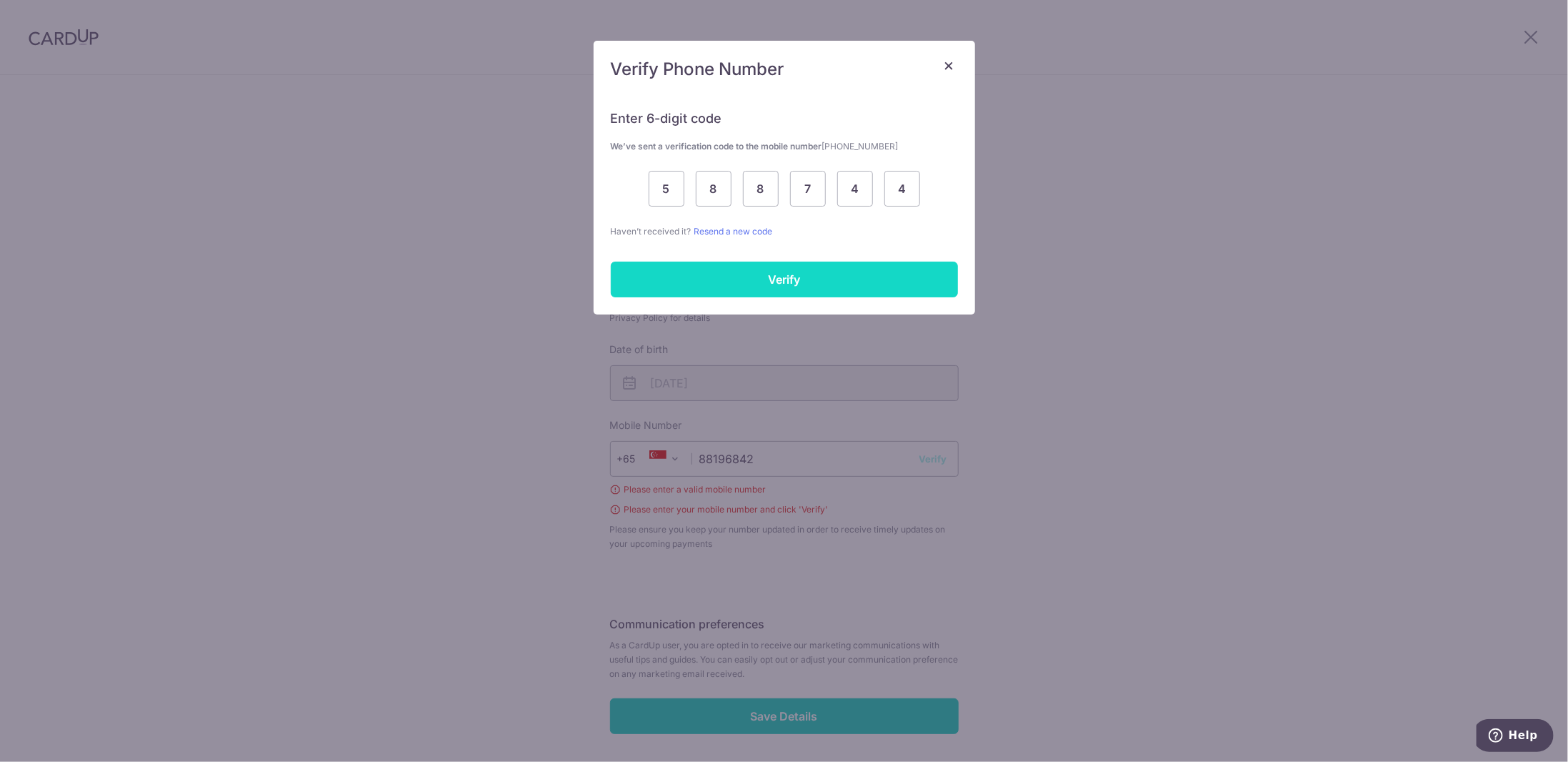
click at [829, 280] on input "Verify" at bounding box center [784, 279] width 347 height 35
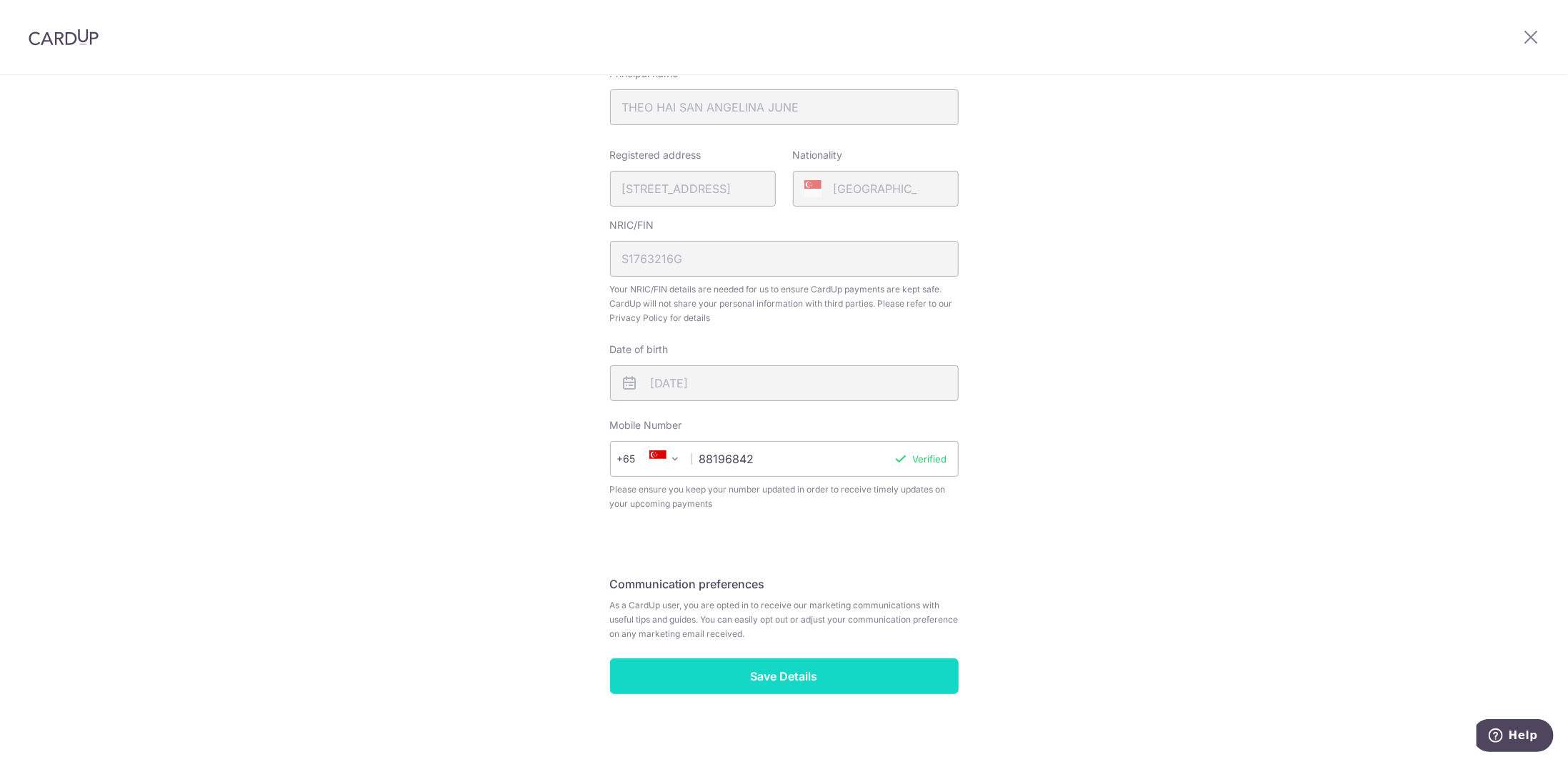
click at [746, 686] on input "Save Details" at bounding box center [784, 676] width 348 height 35
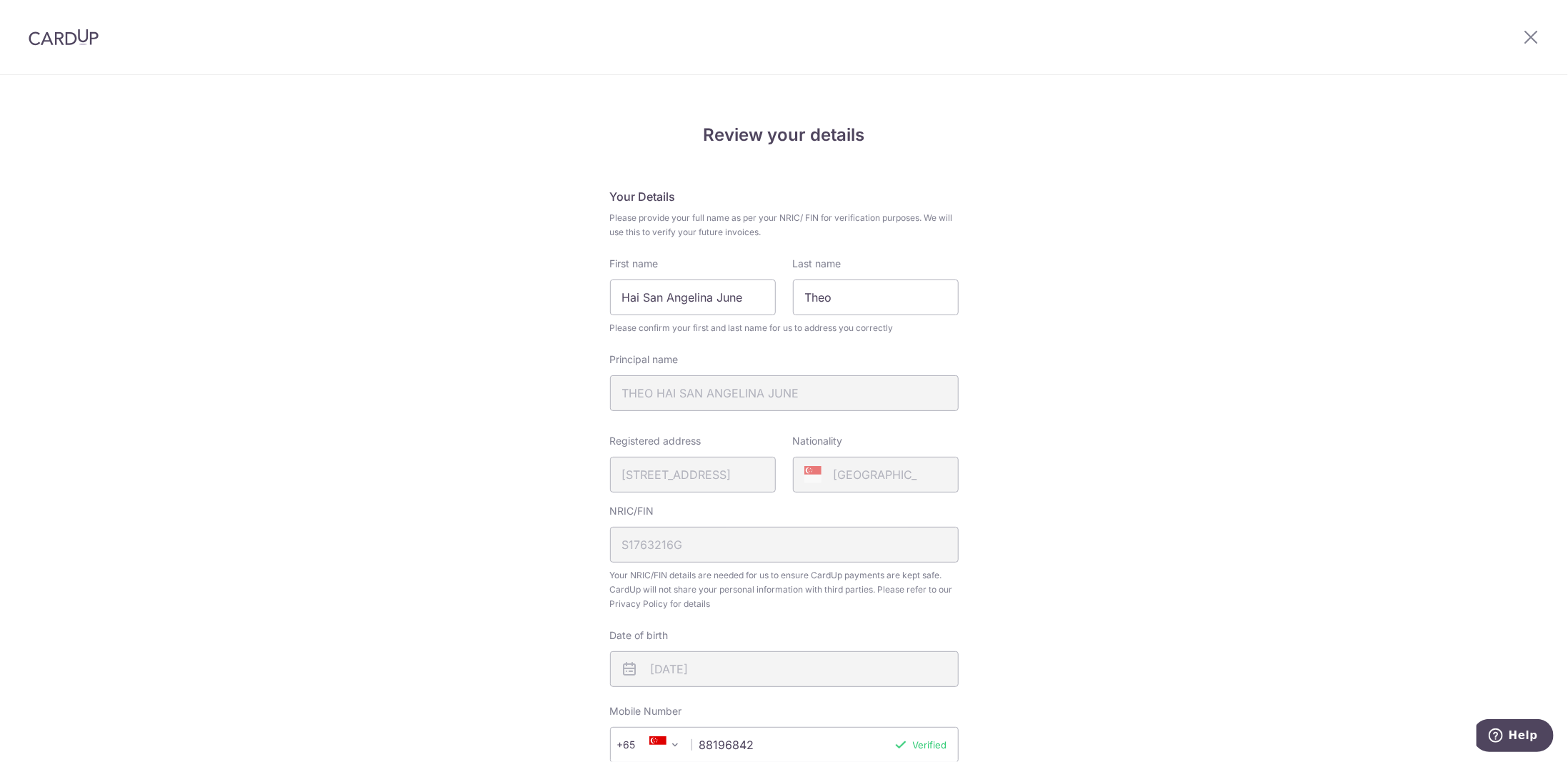
scroll to position [295, 0]
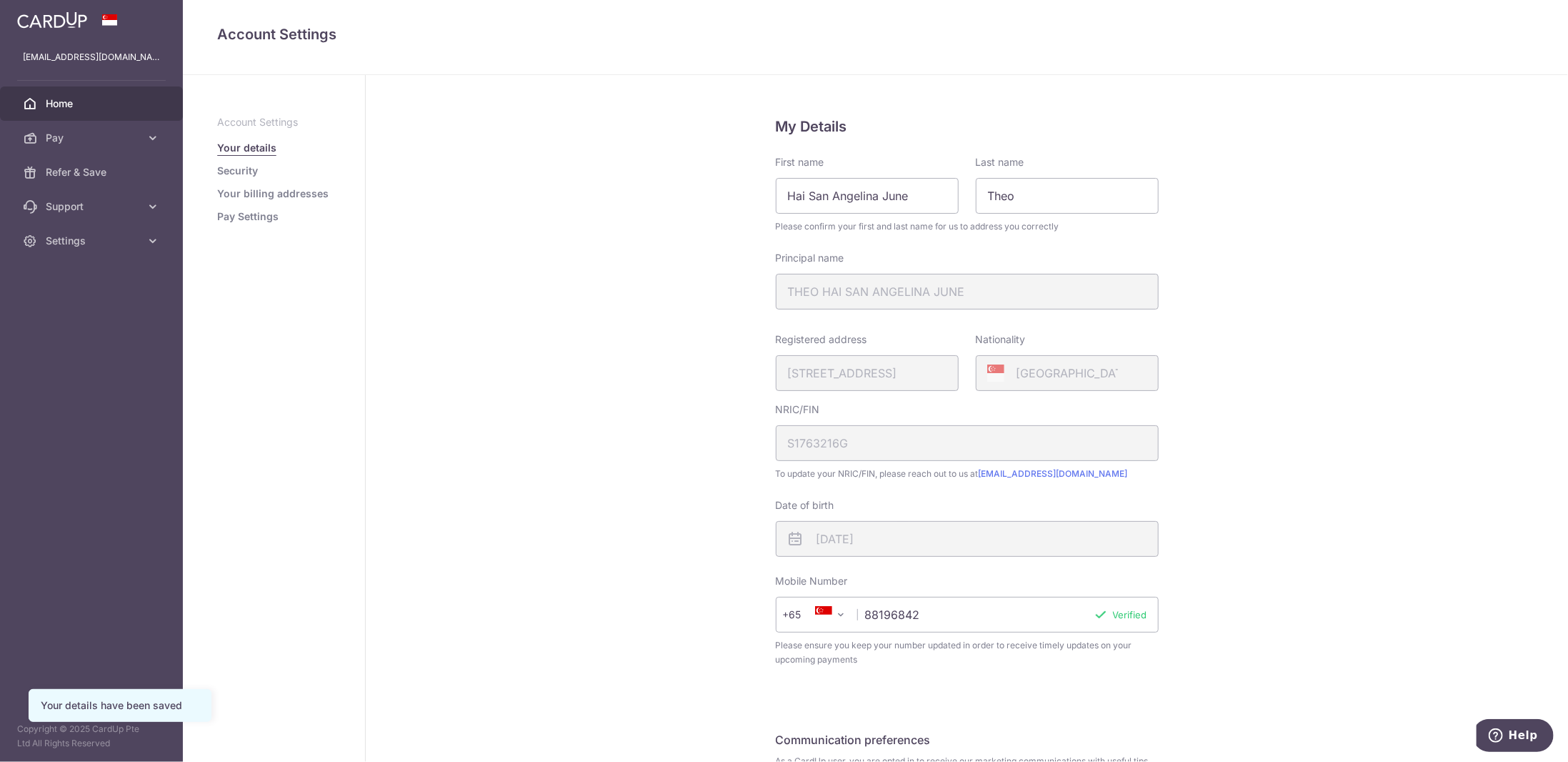
click at [103, 100] on span "Home" at bounding box center [92, 104] width 94 height 15
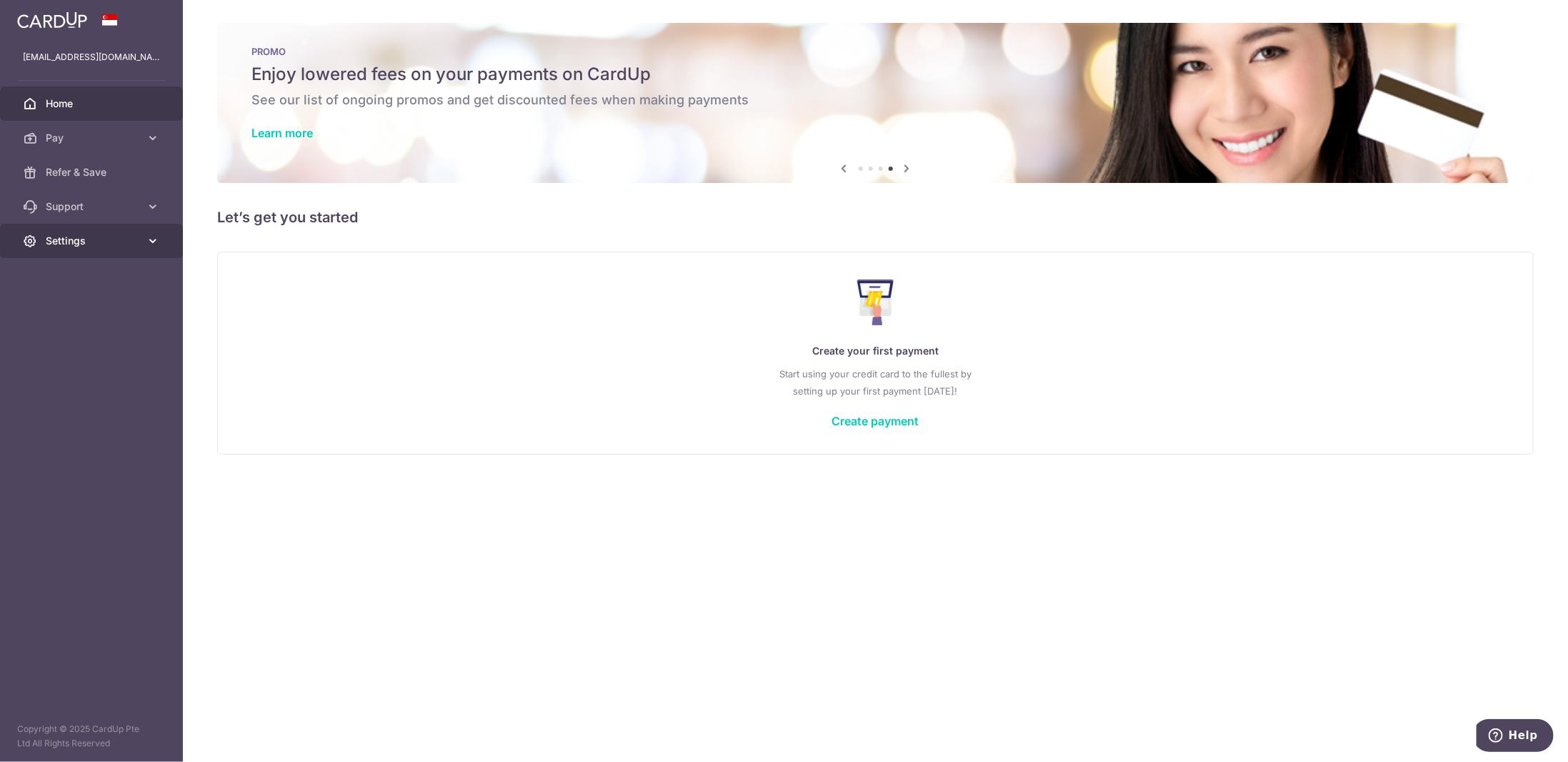
click at [87, 244] on span "Settings" at bounding box center [92, 241] width 94 height 15
click at [92, 266] on link "Account" at bounding box center [91, 275] width 183 height 35
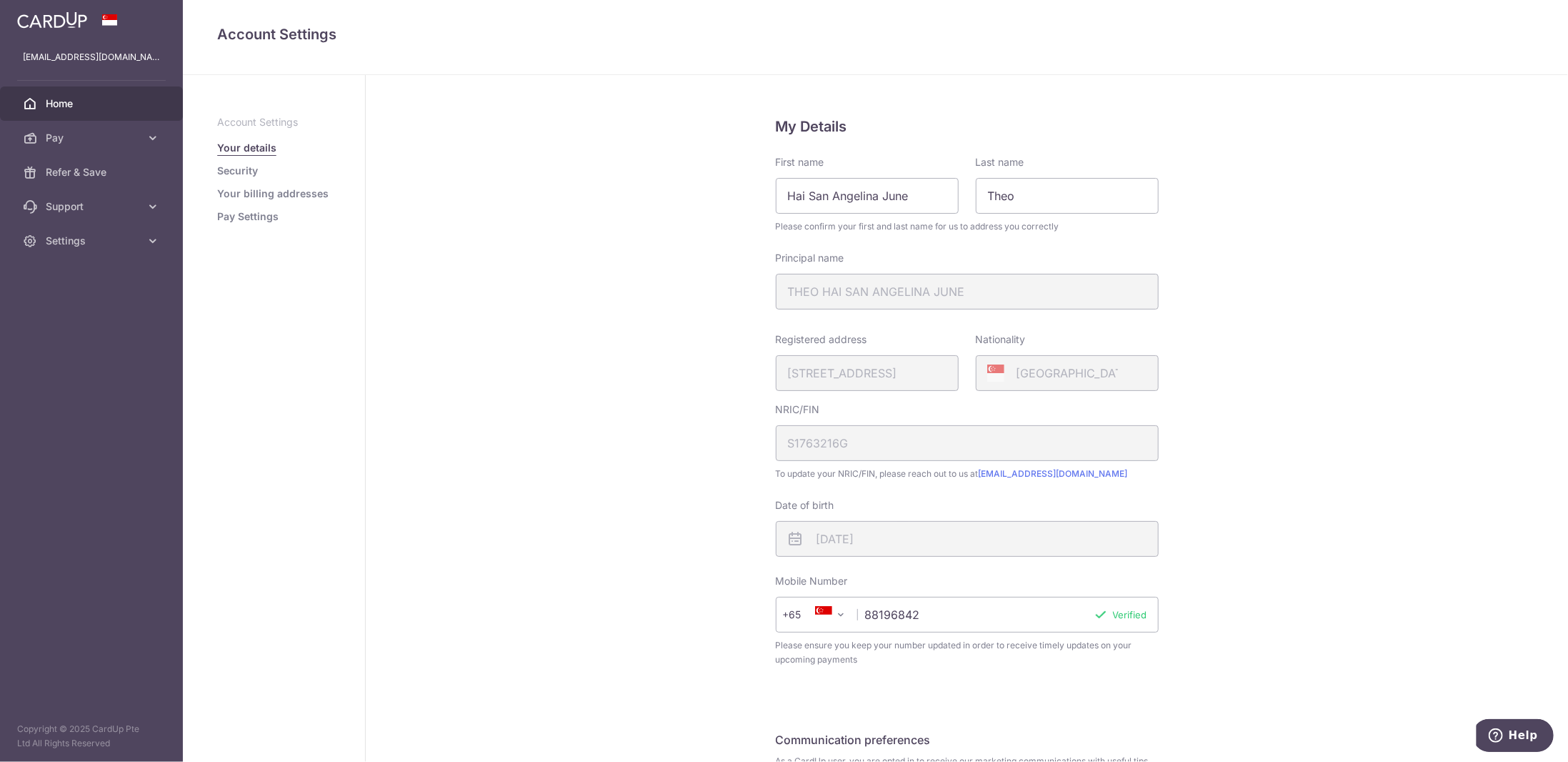
click at [102, 109] on span "Home" at bounding box center [92, 104] width 94 height 15
